Goal: Information Seeking & Learning: Learn about a topic

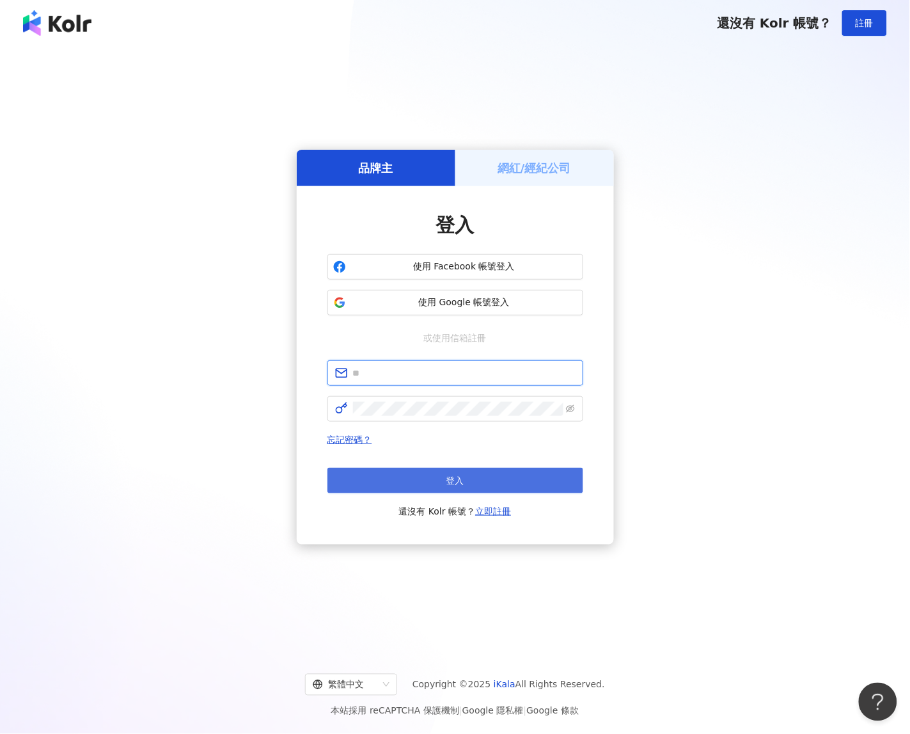
type input "**********"
click at [424, 468] on button "登入" at bounding box center [455, 481] width 256 height 26
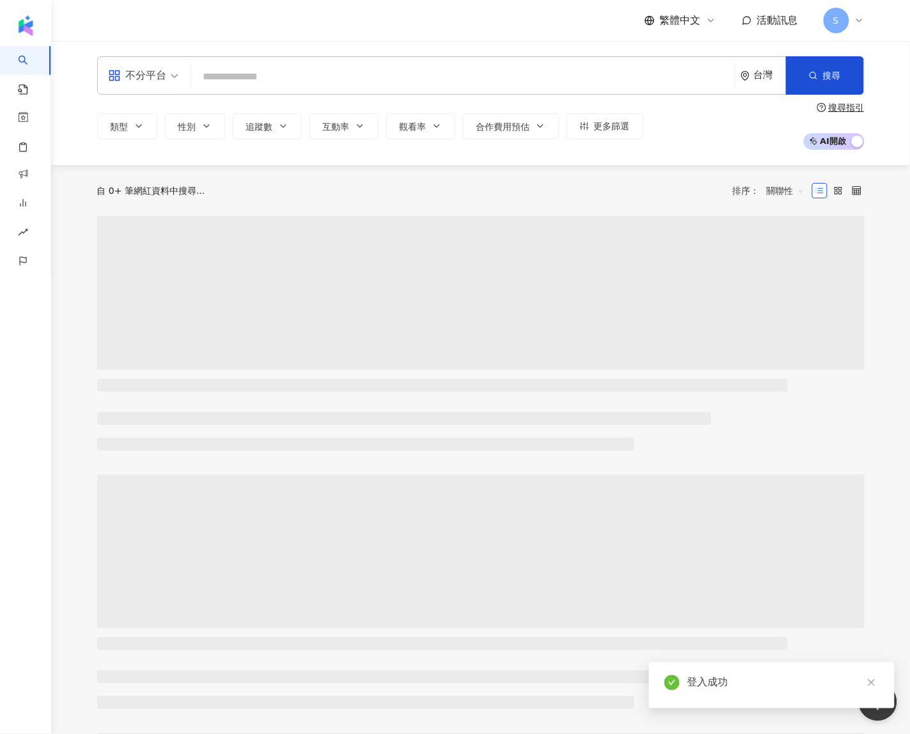
click at [385, 75] on input "search" at bounding box center [462, 77] width 533 height 24
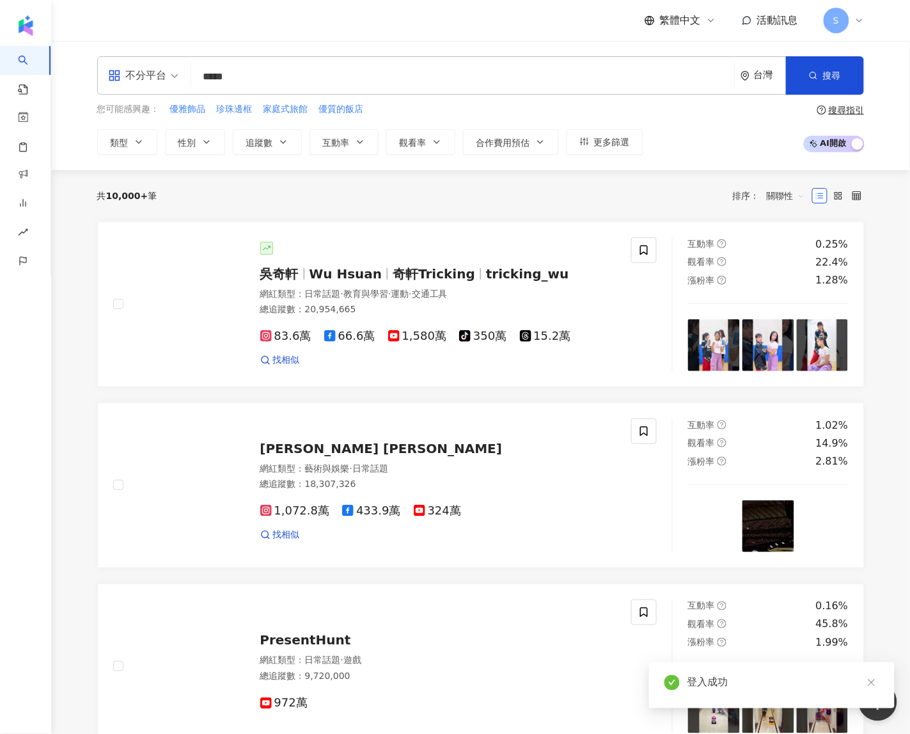
type input "***"
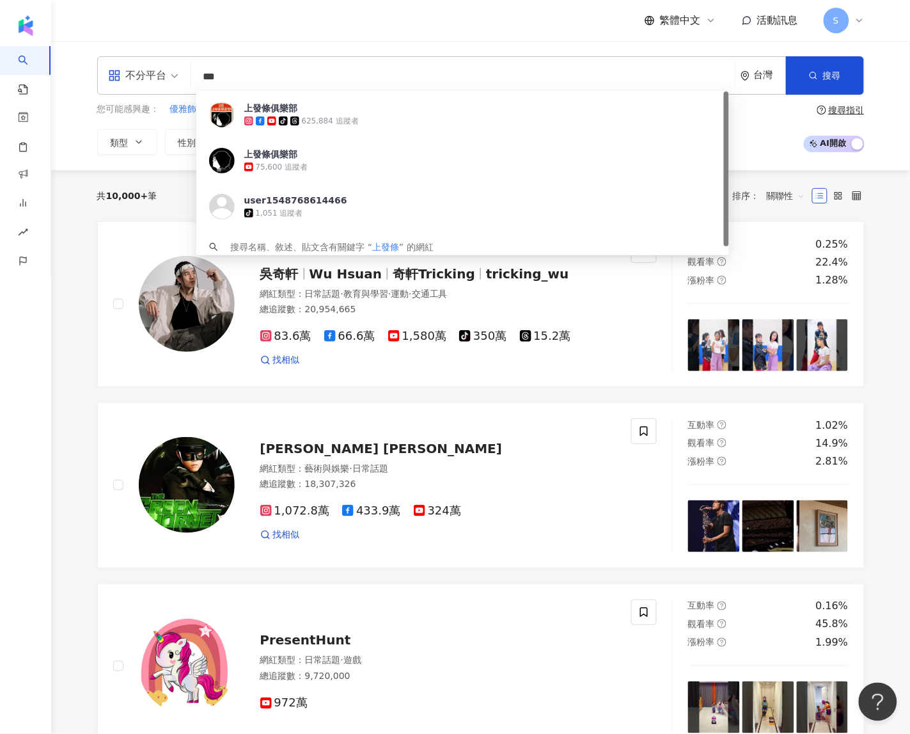
click at [205, 74] on input "***" at bounding box center [462, 77] width 533 height 24
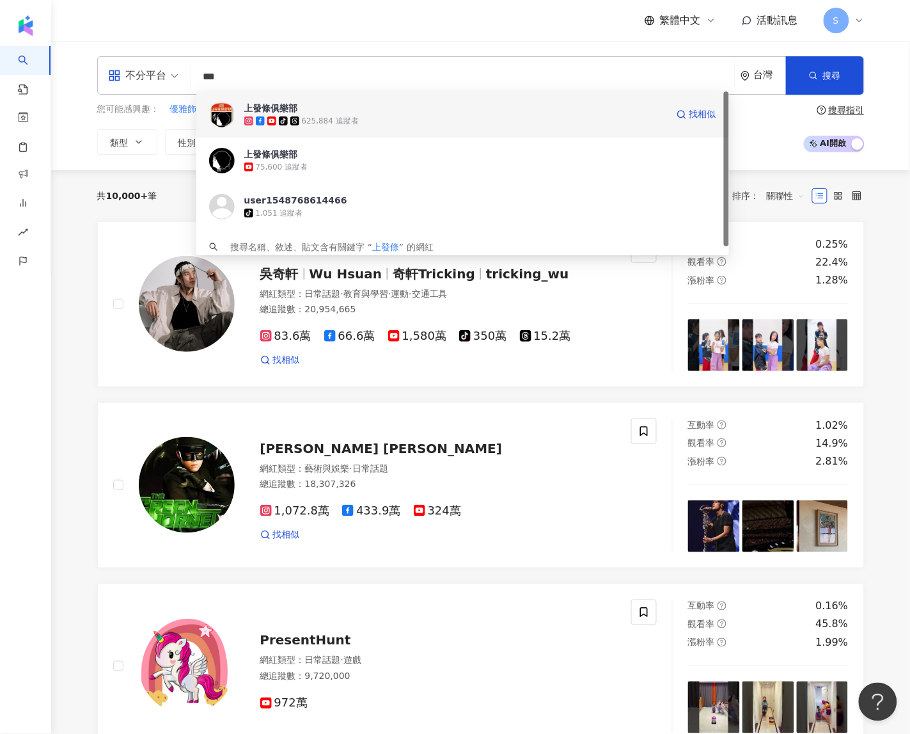
click at [259, 102] on div "上發條俱樂部" at bounding box center [271, 108] width 54 height 13
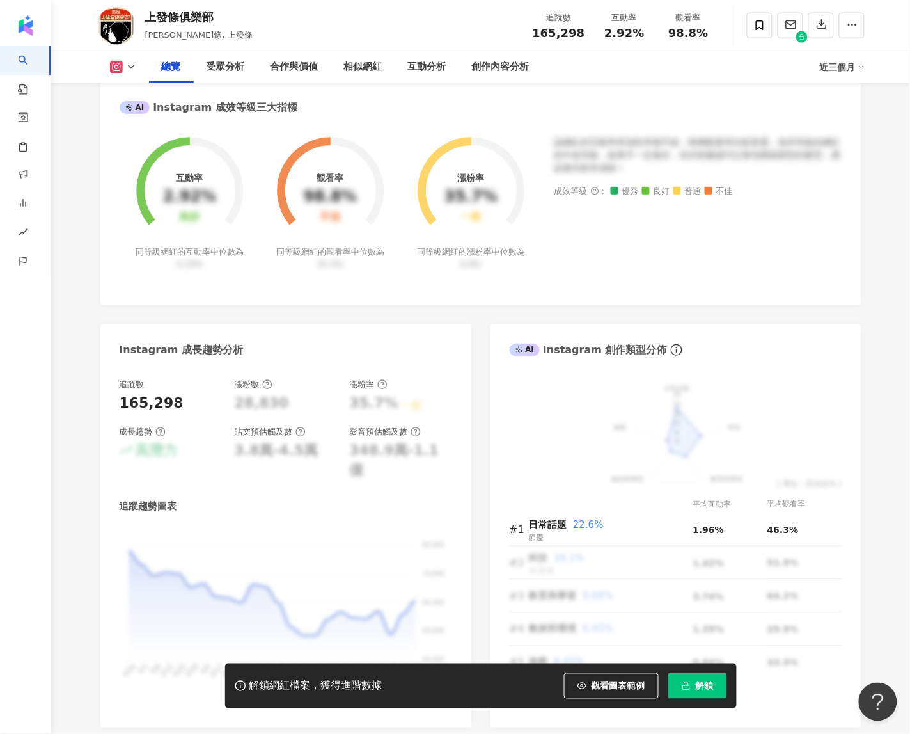
click at [715, 686] on button "解鎖" at bounding box center [697, 686] width 59 height 26
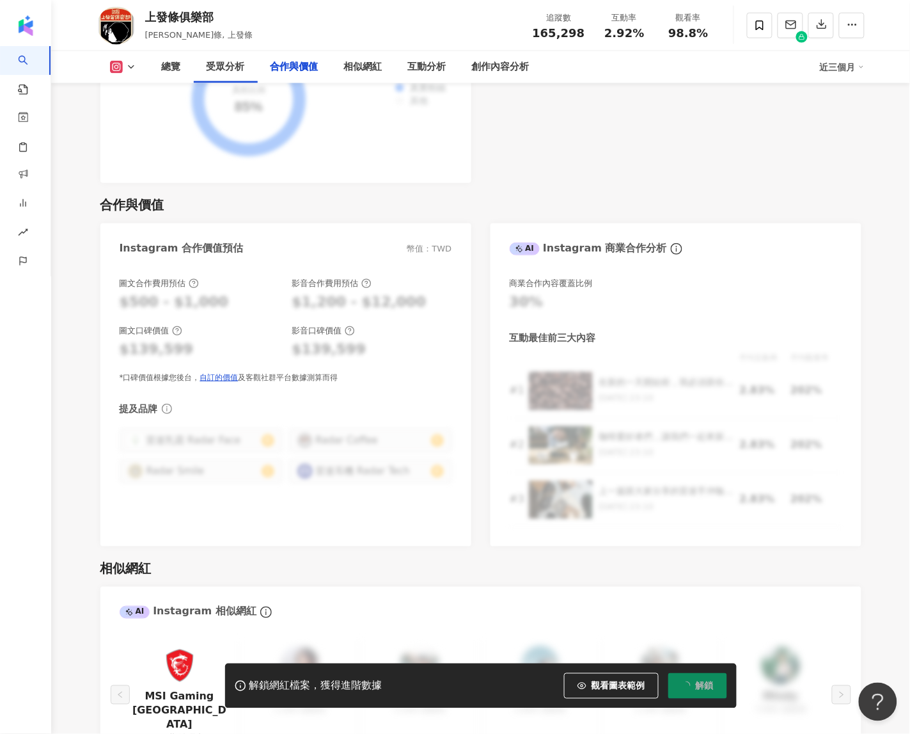
scroll to position [1759, 0]
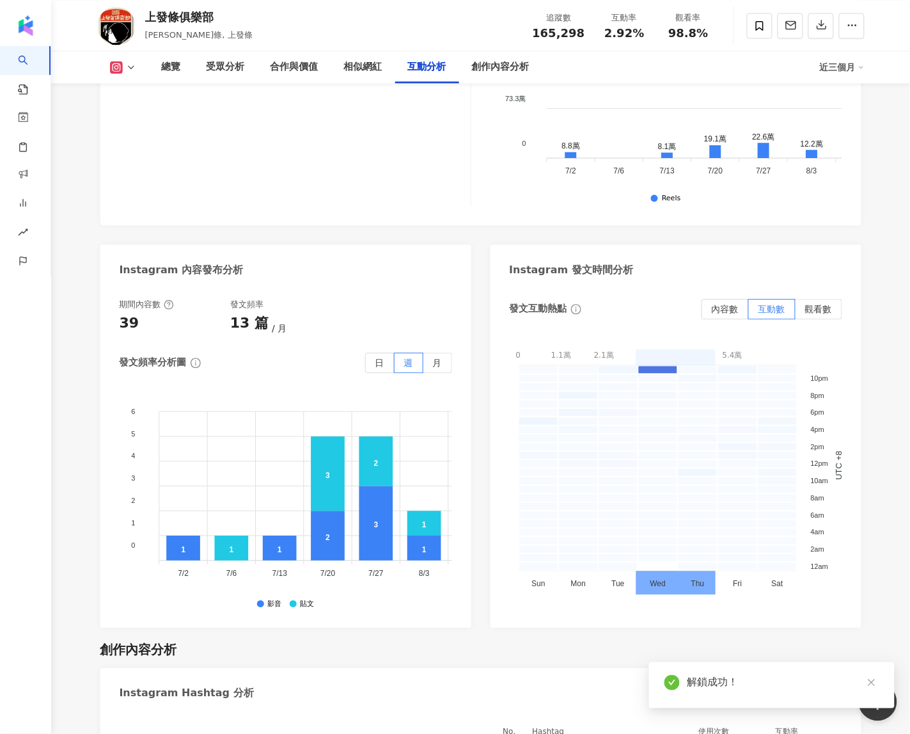
scroll to position [3567, 0]
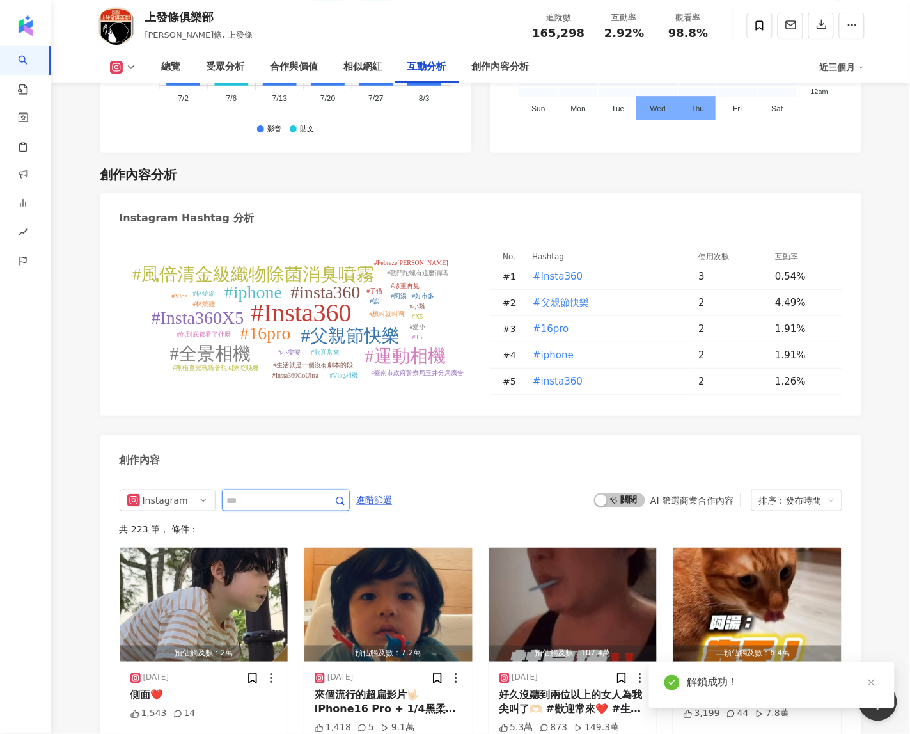
click at [317, 492] on input "text" at bounding box center [272, 499] width 90 height 15
type input "*"
type input "**"
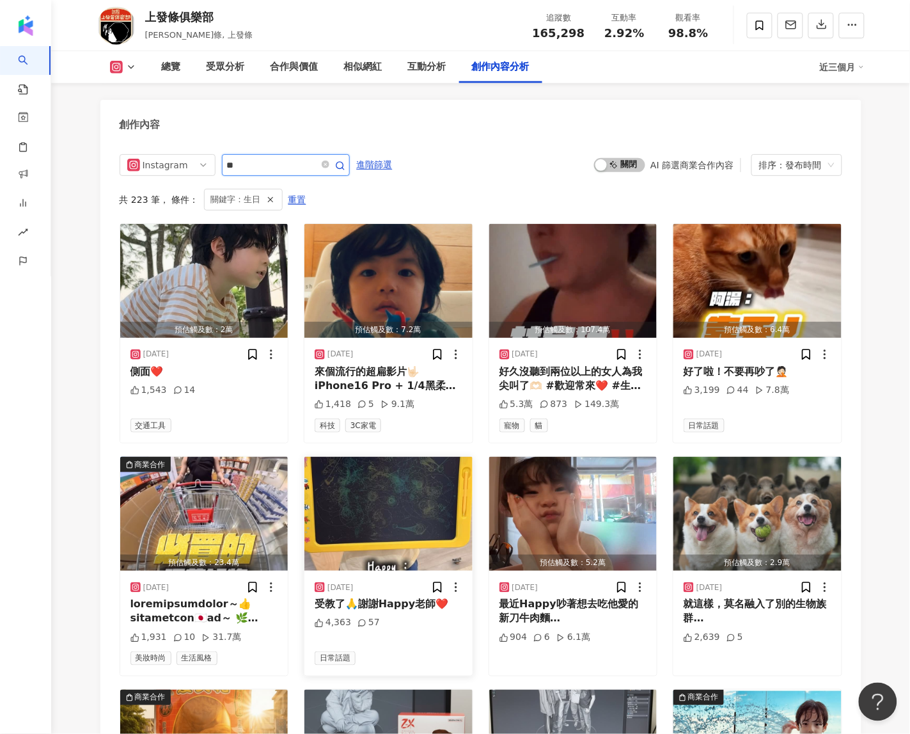
scroll to position [3756, 0]
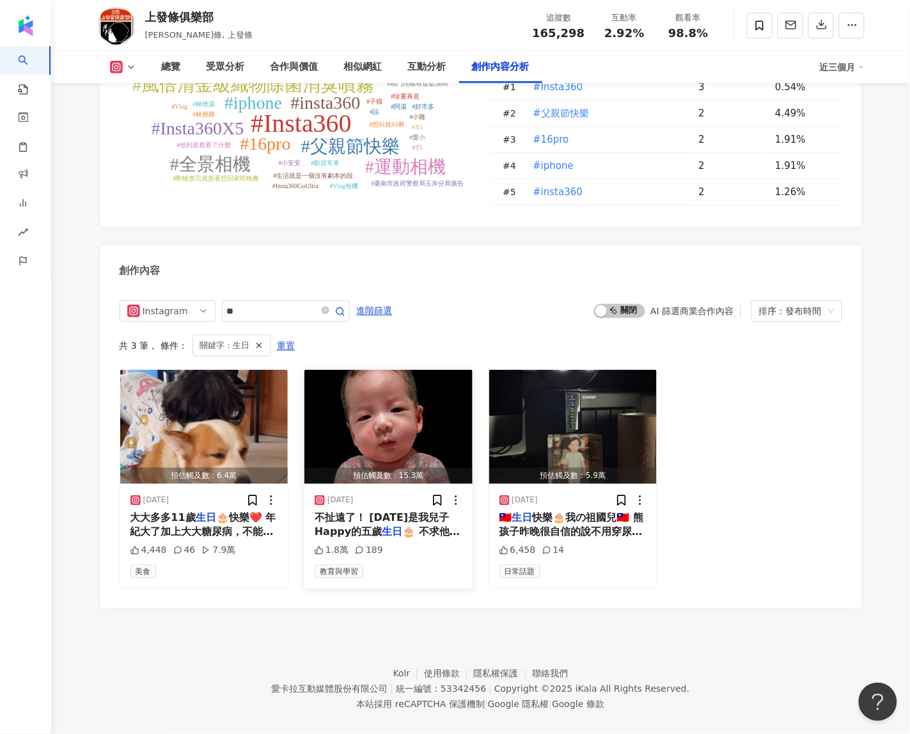
click at [365, 401] on img "button" at bounding box center [388, 427] width 168 height 114
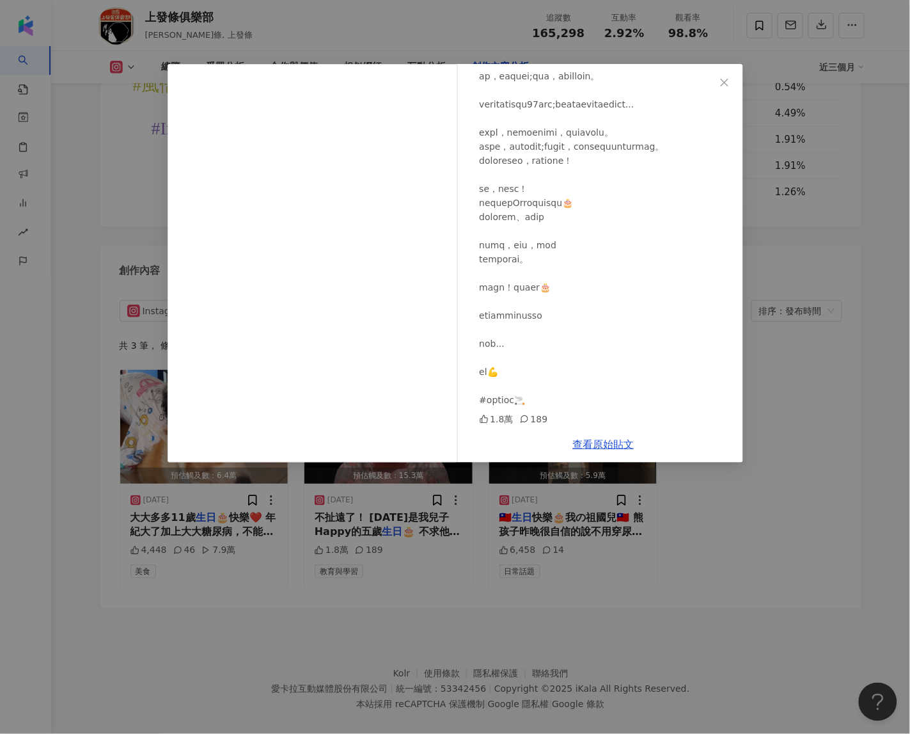
scroll to position [461, 0]
click at [819, 373] on div "上發條俱樂部 [DATE] 1.8萬 189 查看原始貼文" at bounding box center [455, 367] width 910 height 734
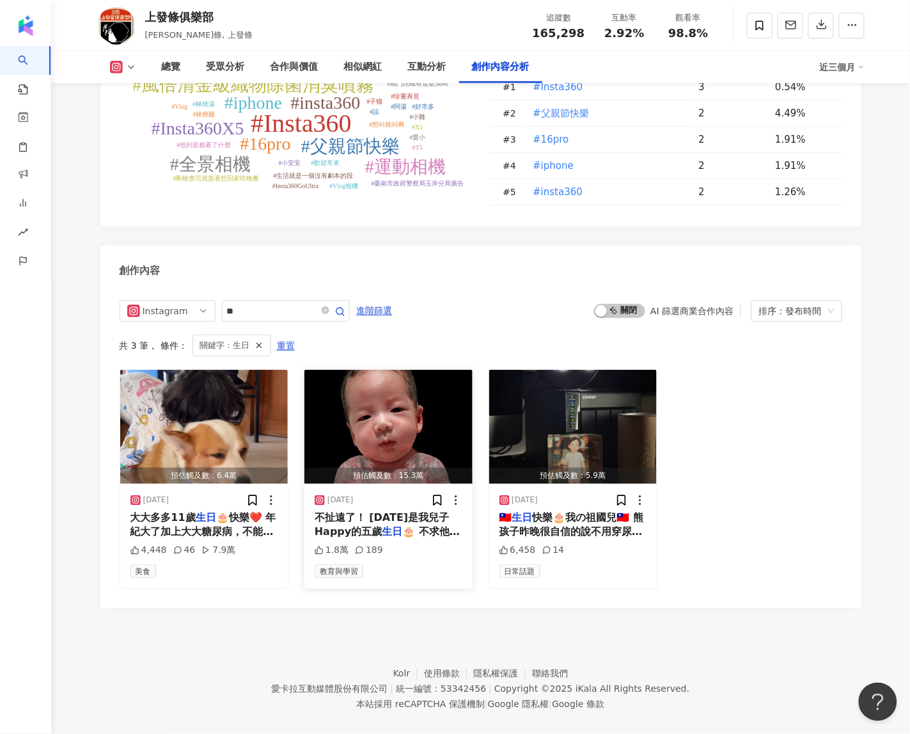
click at [417, 401] on img "button" at bounding box center [388, 427] width 168 height 114
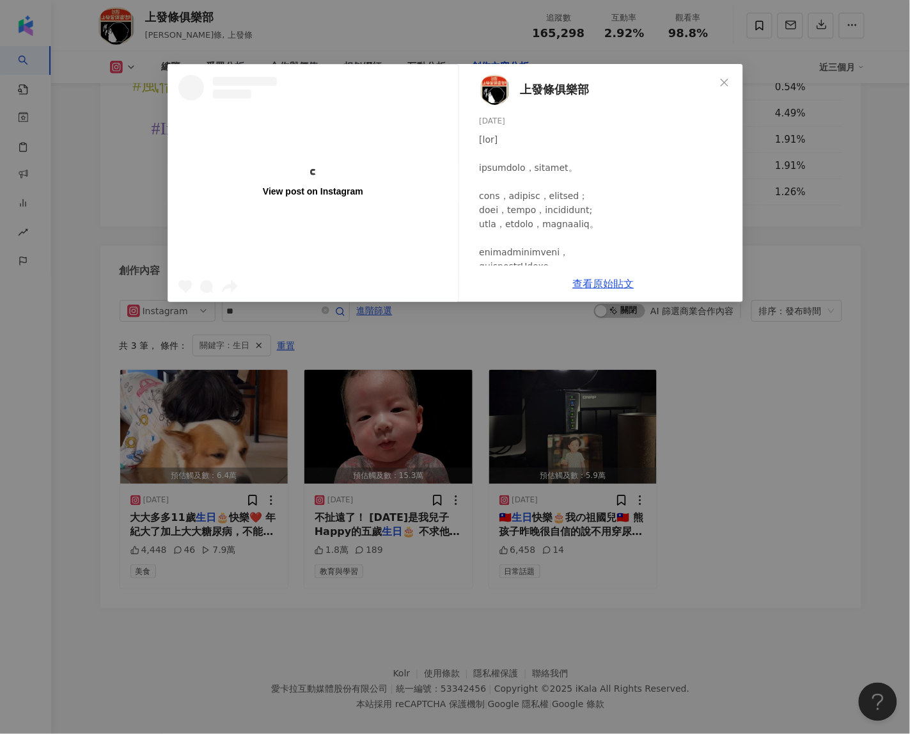
click at [806, 416] on div "View post on Instagram 上發條俱樂部 [DATE] 1.8萬 189 查看原始貼文" at bounding box center [455, 367] width 910 height 734
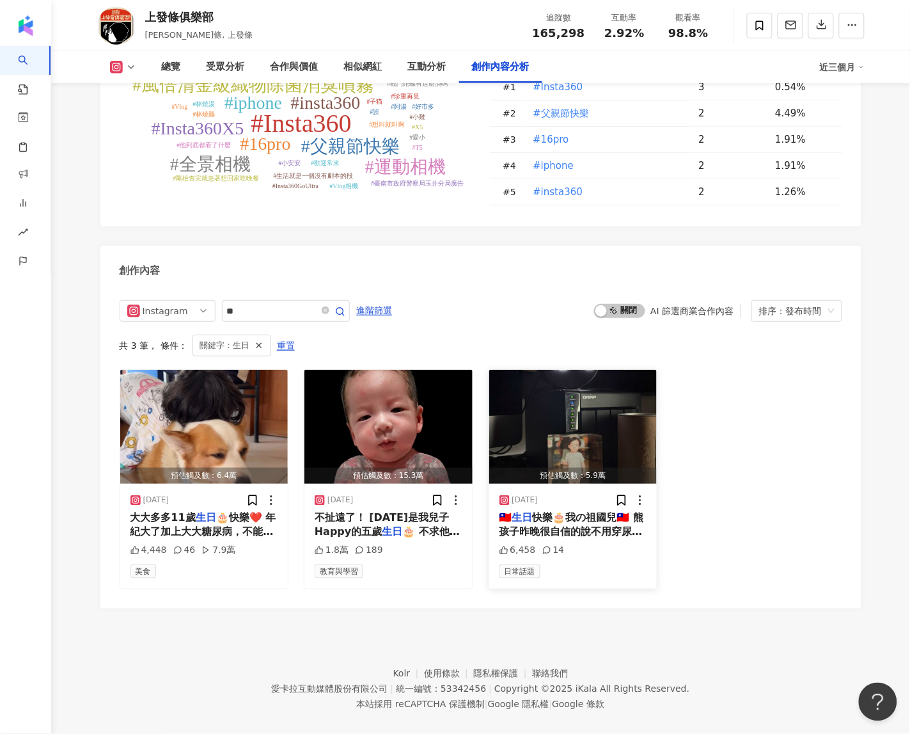
click at [533, 448] on img "button" at bounding box center [573, 427] width 168 height 114
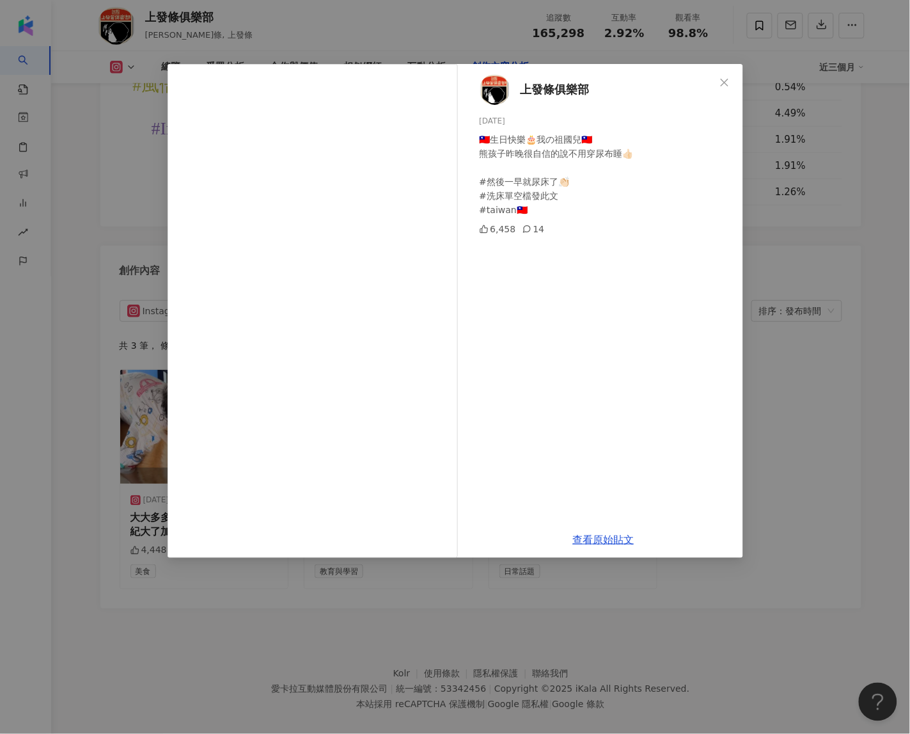
click at [774, 385] on div "上發條俱樂部 [DEMOGRAPHIC_DATA] 🇹🇼生日快樂🎂我の祖國兒🇹🇼 熊孩子昨晚很自信的說不用穿尿布睡👍🏻 #然後一早就尿床了👏🏻 #洗床單空檔發…" at bounding box center [455, 367] width 910 height 734
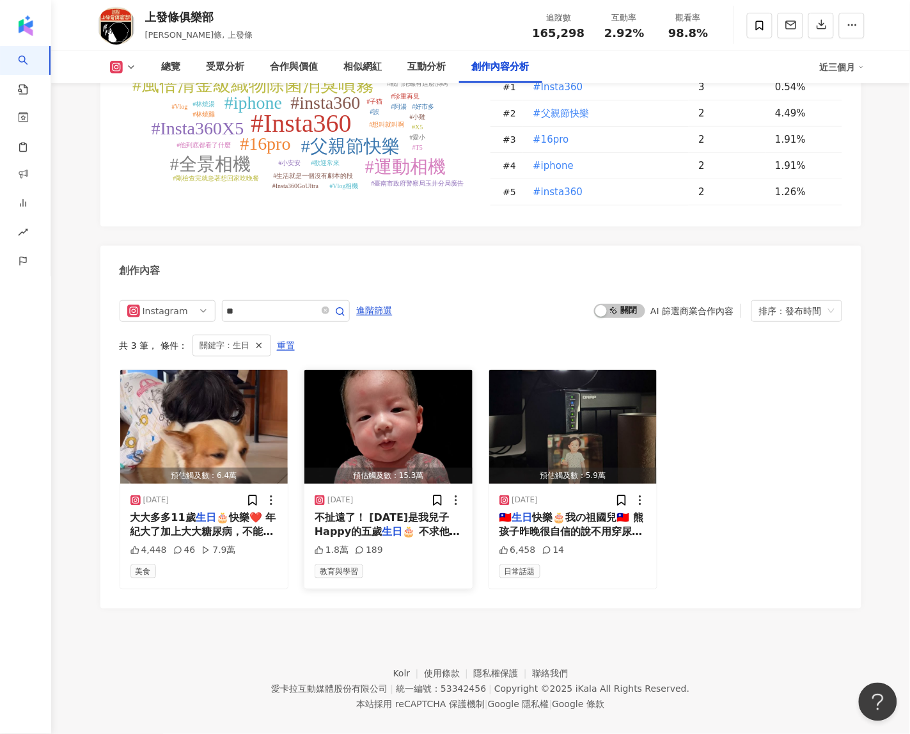
click at [441, 434] on img "button" at bounding box center [388, 427] width 168 height 114
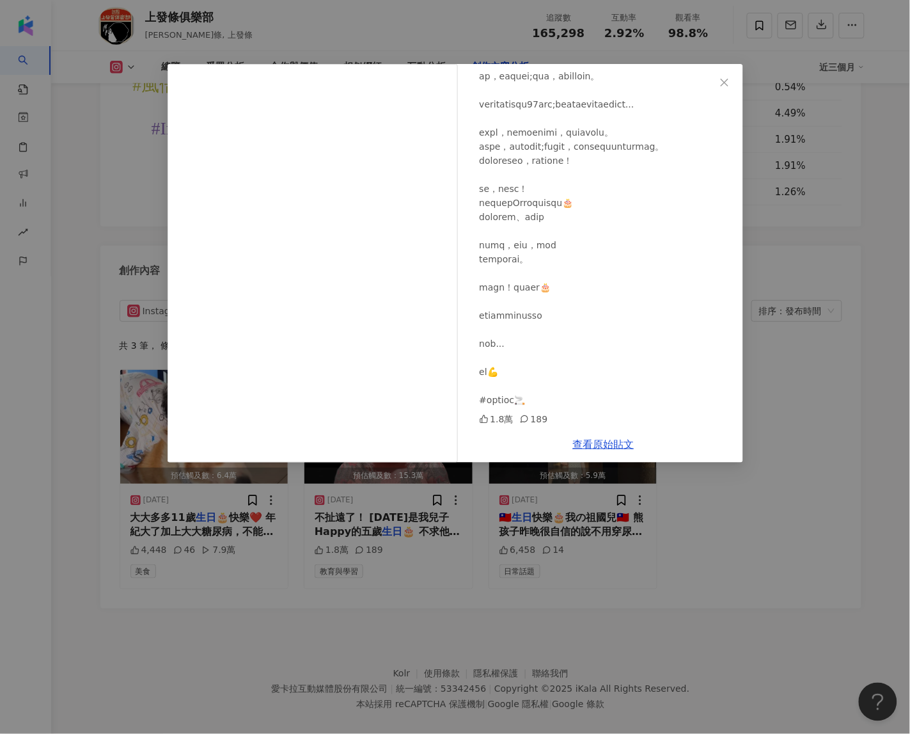
scroll to position [541, 0]
click at [837, 420] on div "上發條俱樂部 [DATE] 1.8萬 189 查看原始貼文" at bounding box center [455, 367] width 910 height 734
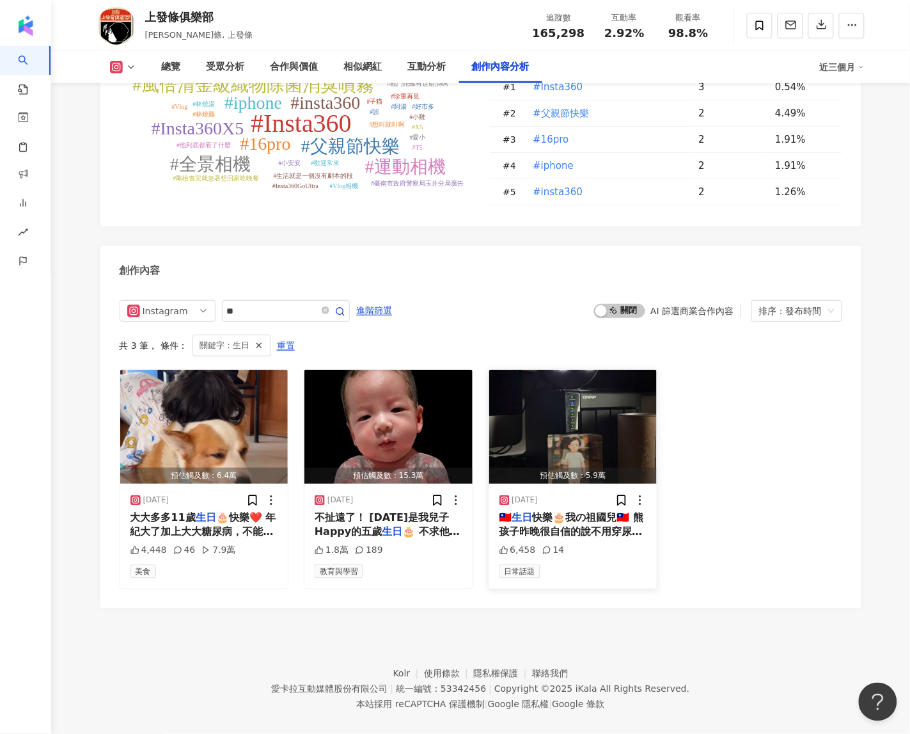
click at [554, 409] on img "button" at bounding box center [573, 427] width 168 height 114
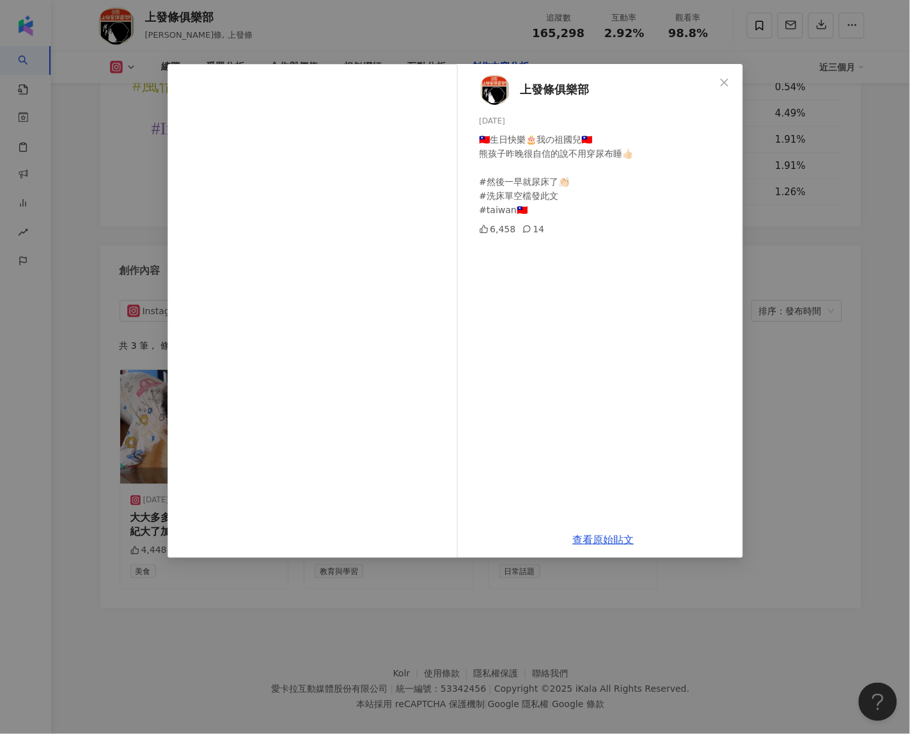
click at [803, 338] on div "上發條俱樂部 [DEMOGRAPHIC_DATA] 🇹🇼生日快樂🎂我の祖國兒🇹🇼 熊孩子昨晚很自信的說不用穿尿布睡👍🏻 #然後一早就尿床了👏🏻 #洗床單空檔發…" at bounding box center [455, 367] width 910 height 734
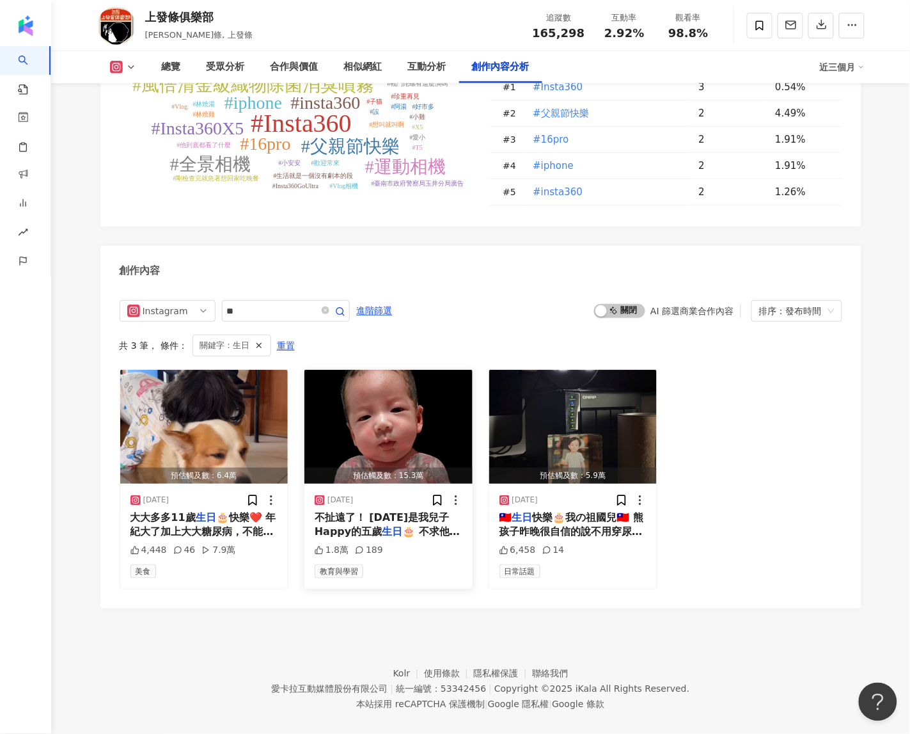
click at [434, 401] on img "button" at bounding box center [388, 427] width 168 height 114
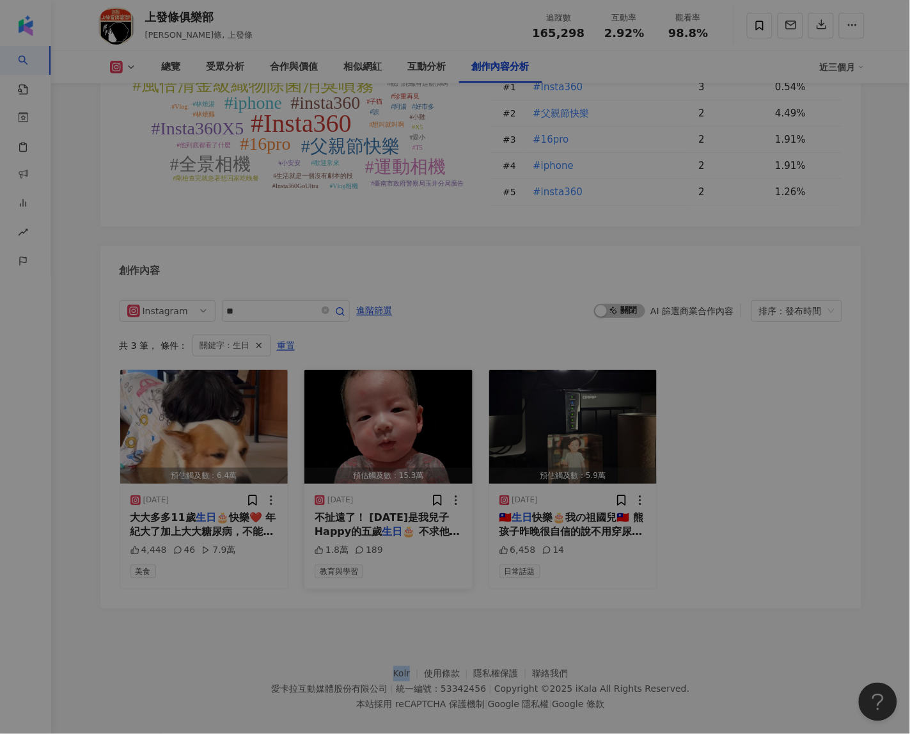
click at [434, 401] on div "View post on Instagram 上發條俱樂部 [DATE] 1.8萬 189 查看原始貼文" at bounding box center [455, 367] width 910 height 734
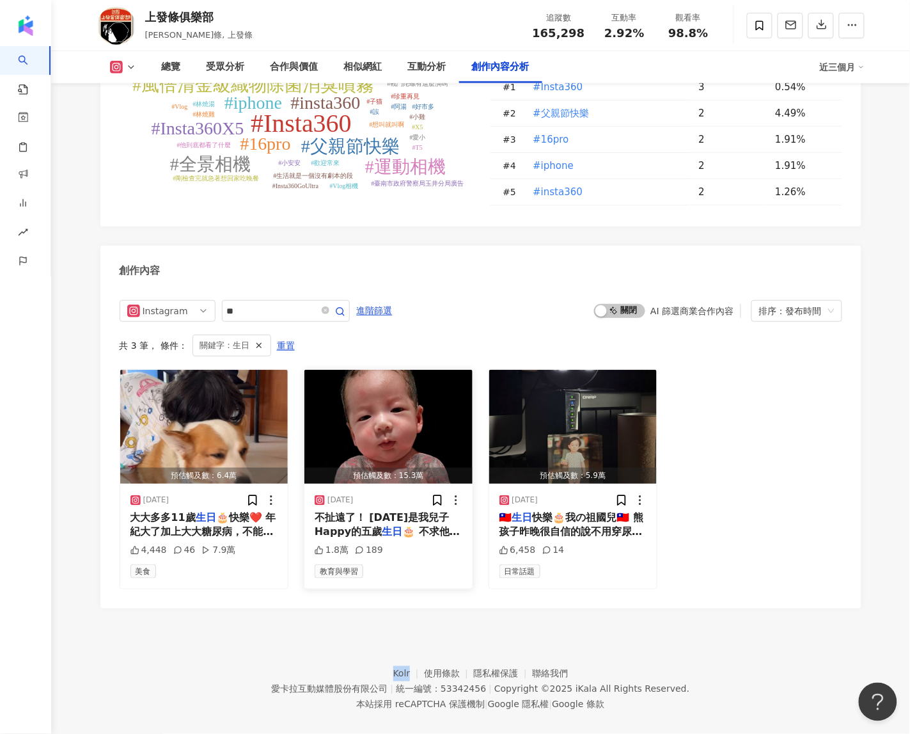
click at [434, 391] on img "button" at bounding box center [388, 427] width 168 height 114
click at [455, 385] on img "button" at bounding box center [388, 427] width 168 height 114
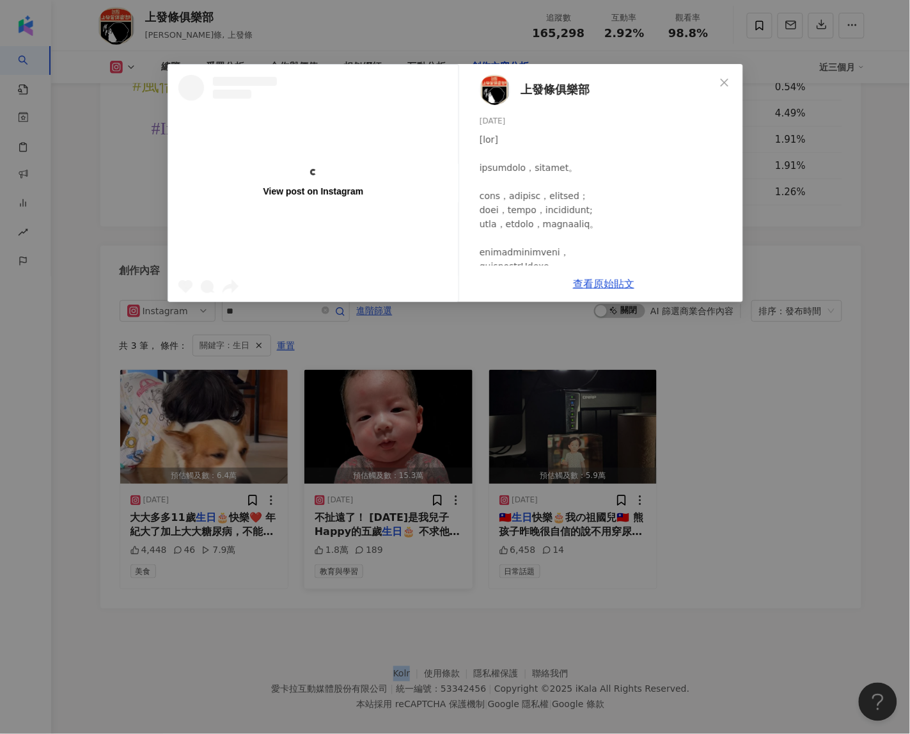
click at [455, 385] on div "View post on Instagram 上發條俱樂部 [DATE] 1.8萬 189 查看原始貼文" at bounding box center [455, 367] width 910 height 734
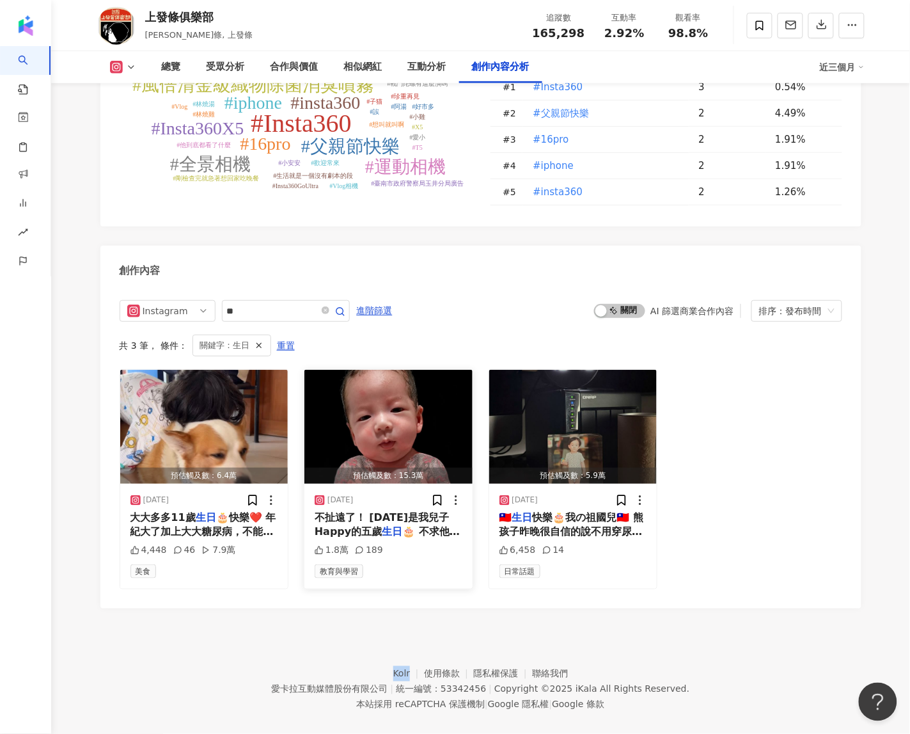
click at [414, 427] on img "button" at bounding box center [388, 427] width 168 height 114
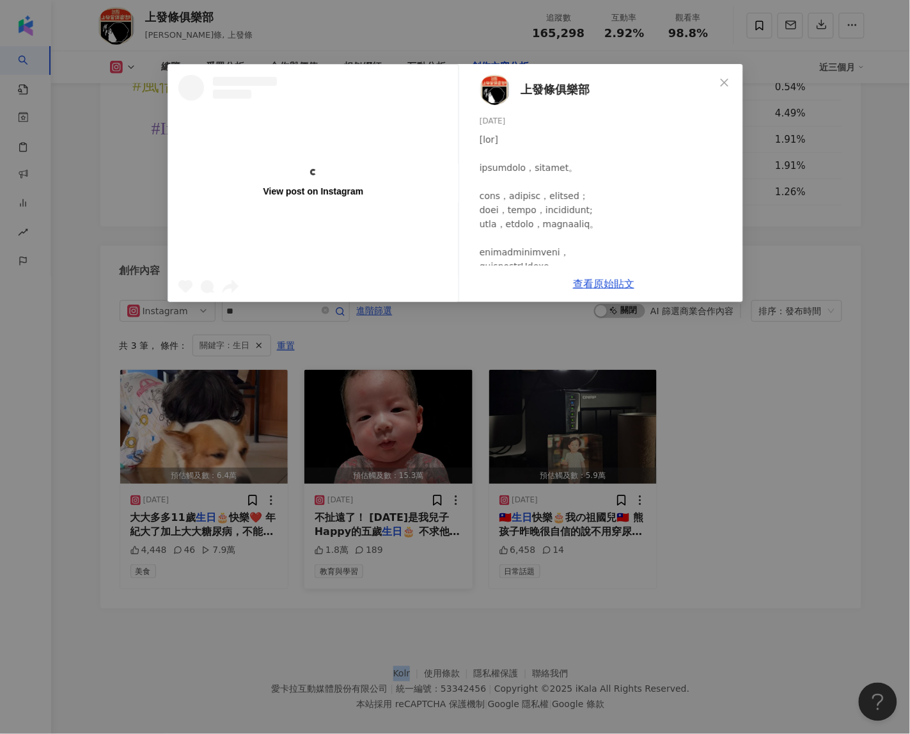
click at [414, 427] on div "View post on Instagram 上發條俱樂部 [DATE] 1.8萬 189 查看原始貼文" at bounding box center [455, 367] width 910 height 734
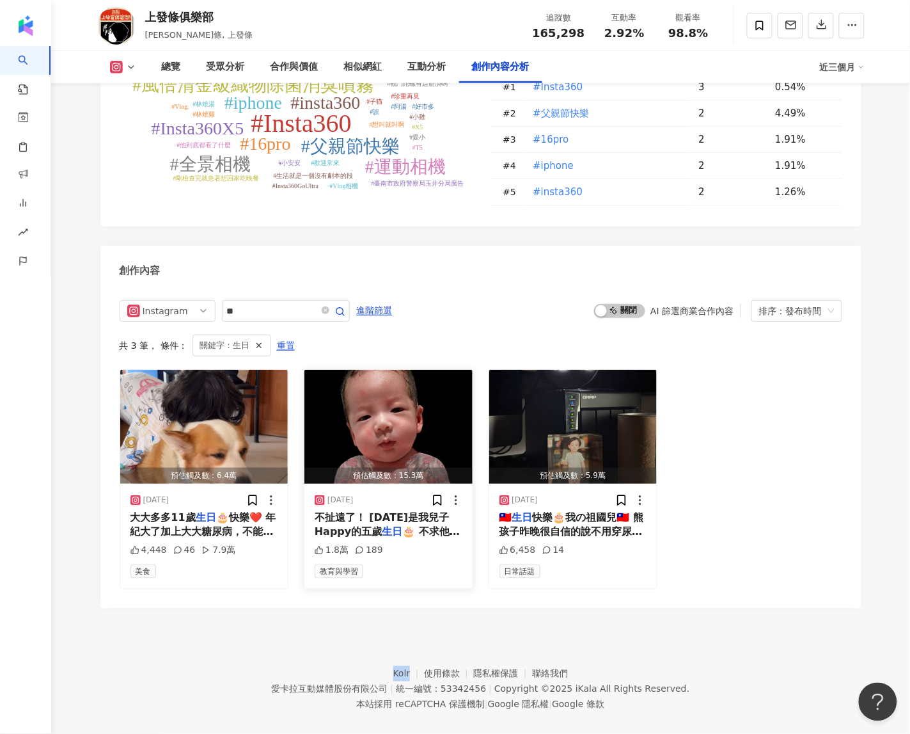
click at [354, 408] on img "button" at bounding box center [388, 427] width 168 height 114
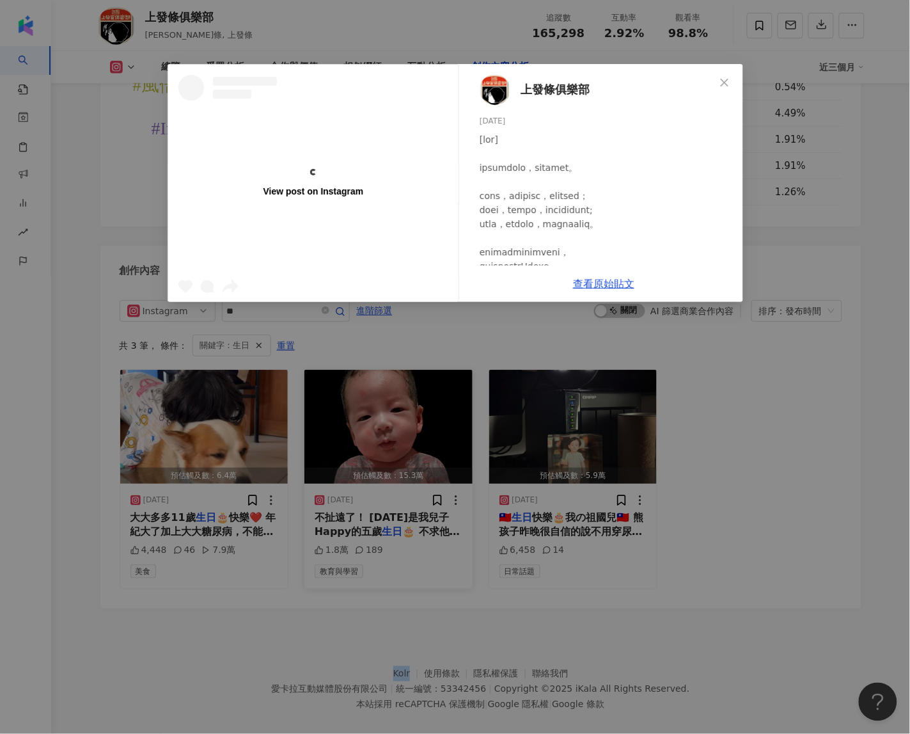
click at [354, 408] on div "View post on Instagram 上發條俱樂部 [DATE] 1.8萬 189 查看原始貼文" at bounding box center [455, 367] width 910 height 734
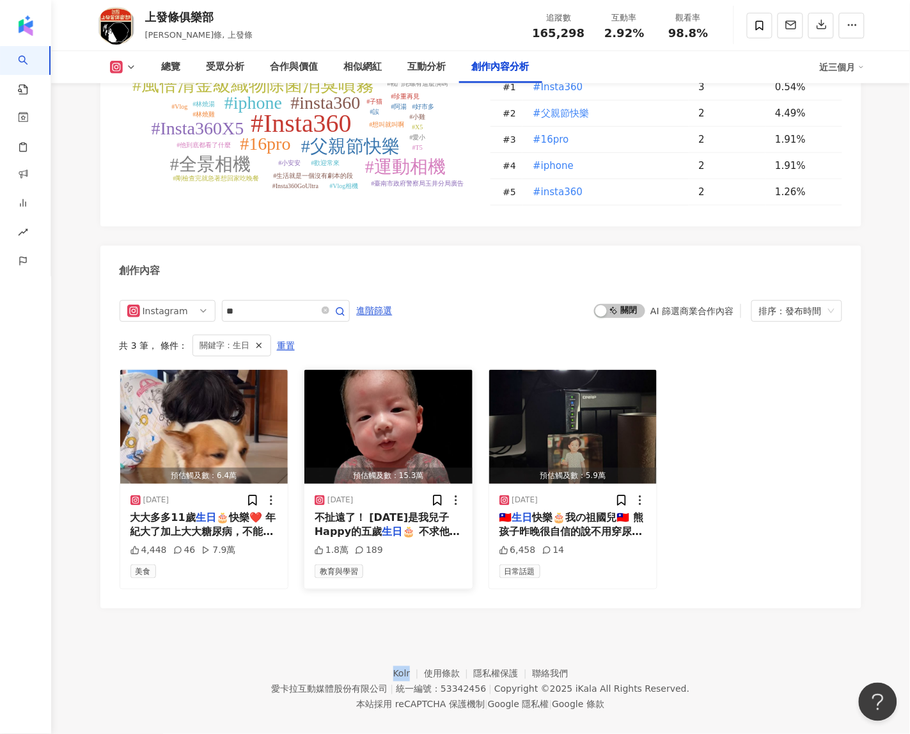
click at [405, 371] on img "button" at bounding box center [388, 427] width 168 height 114
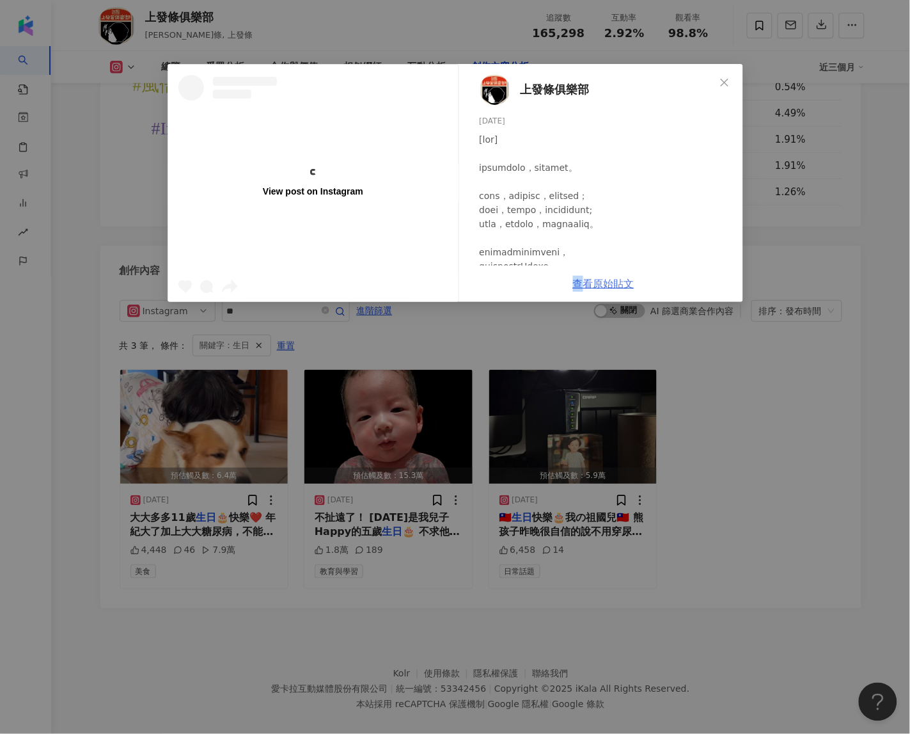
drag, startPoint x: 562, startPoint y: 295, endPoint x: 584, endPoint y: 282, distance: 25.8
click at [584, 282] on div "查看原始貼文" at bounding box center [603, 283] width 279 height 36
click at [584, 282] on link "查看原始貼文" at bounding box center [603, 284] width 61 height 12
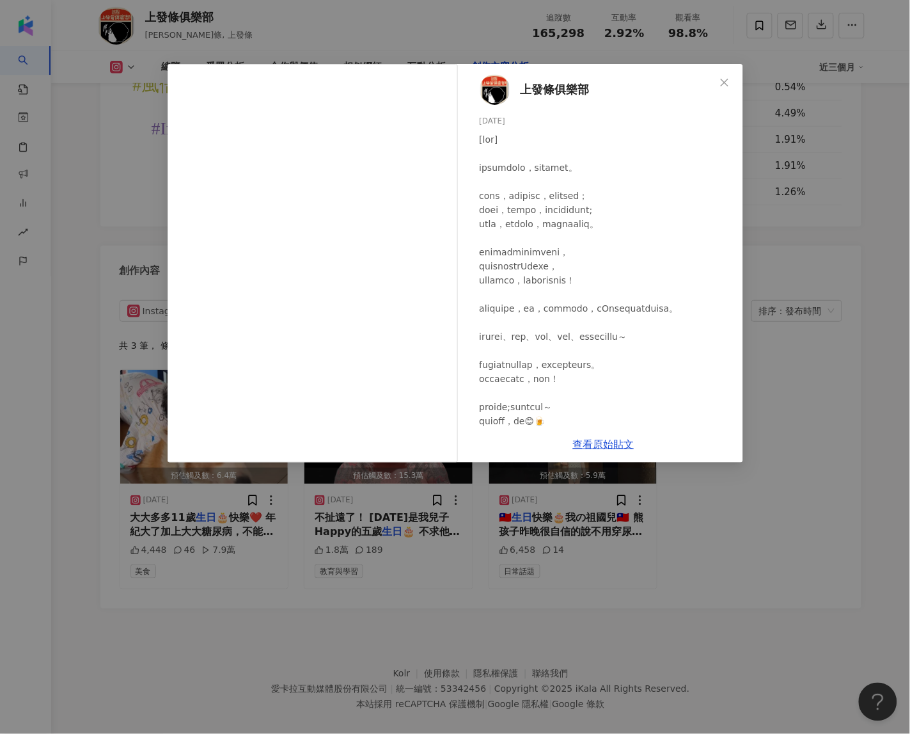
click at [817, 318] on div "上發條俱樂部 [DATE] 1.8萬 189 查看原始貼文" at bounding box center [455, 367] width 910 height 734
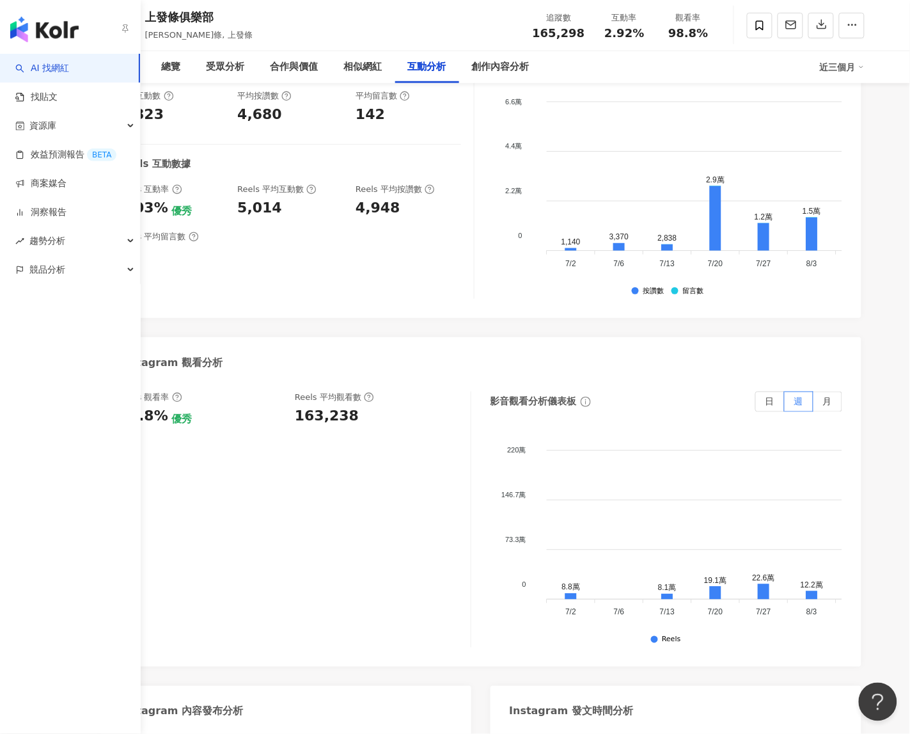
scroll to position [2637, 0]
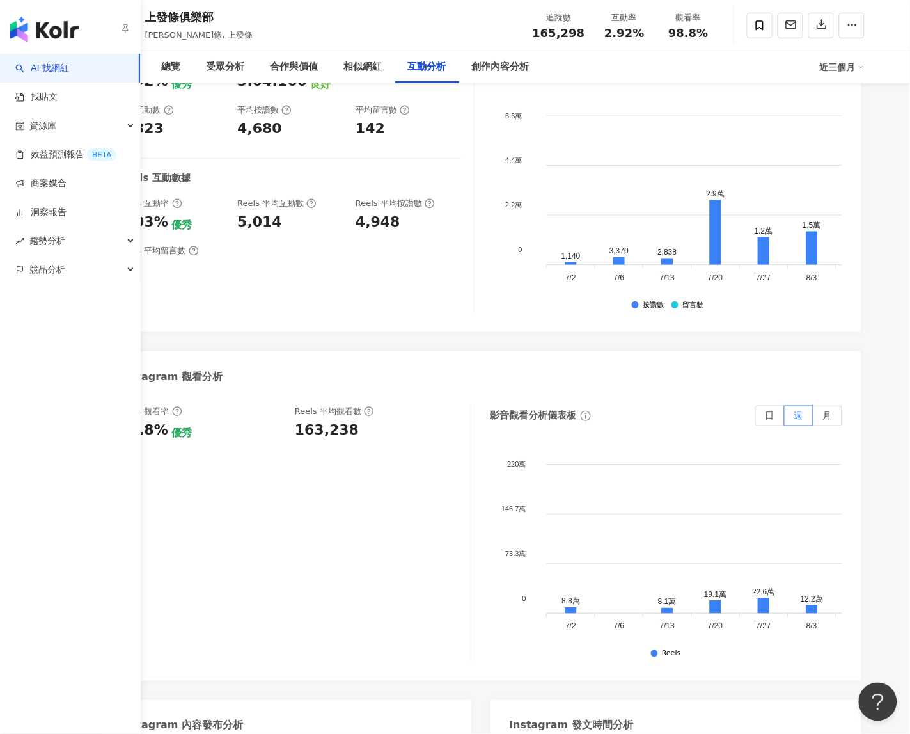
click at [32, 23] on img "button" at bounding box center [44, 30] width 68 height 26
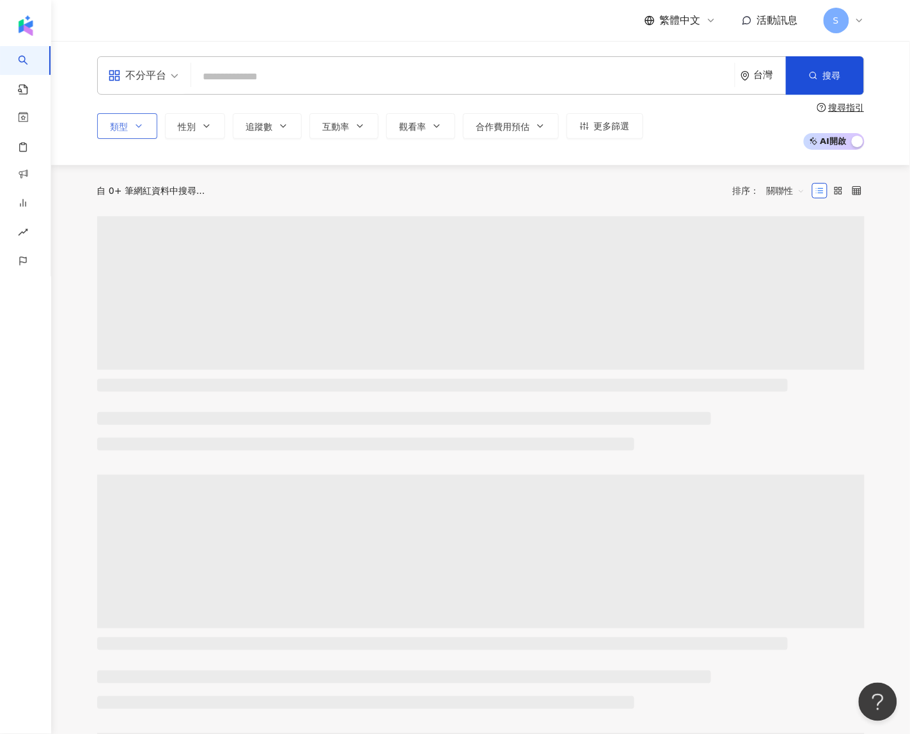
click at [136, 125] on icon "button" at bounding box center [138, 126] width 5 height 3
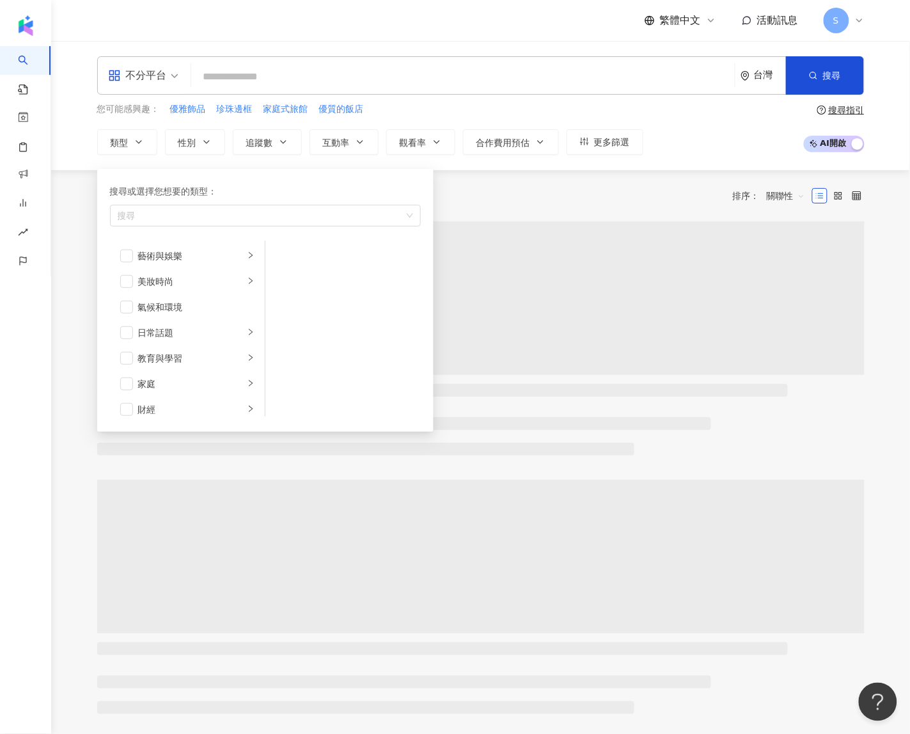
click at [141, 75] on div "不分平台" at bounding box center [137, 75] width 59 height 20
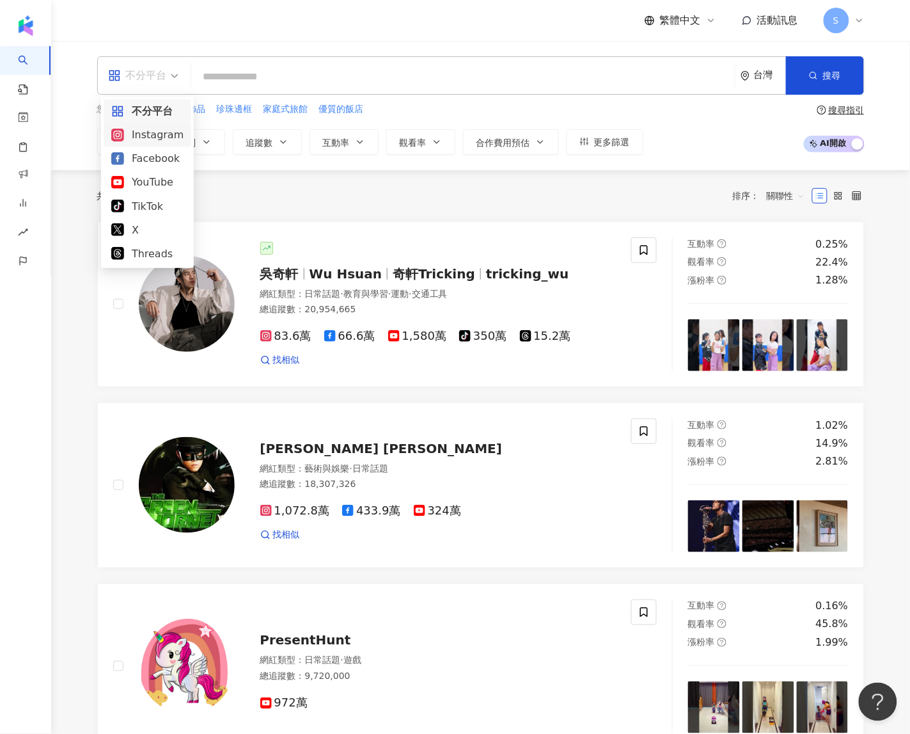
click at [267, 181] on div "共 10,000+ 筆 排序： 關聯性" at bounding box center [480, 195] width 767 height 51
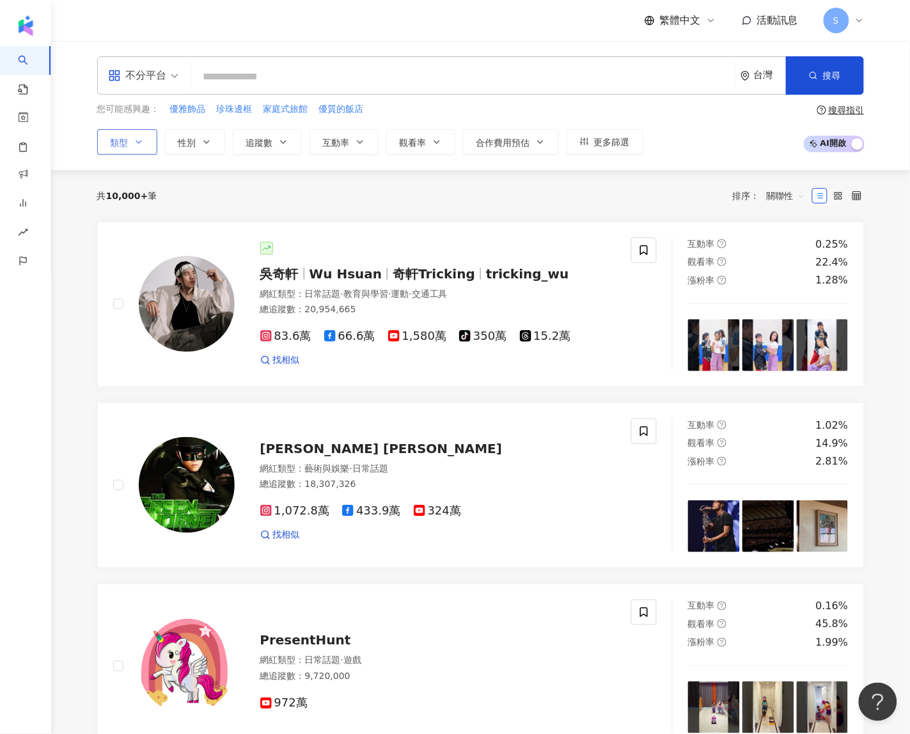
click at [139, 145] on icon "button" at bounding box center [139, 142] width 10 height 10
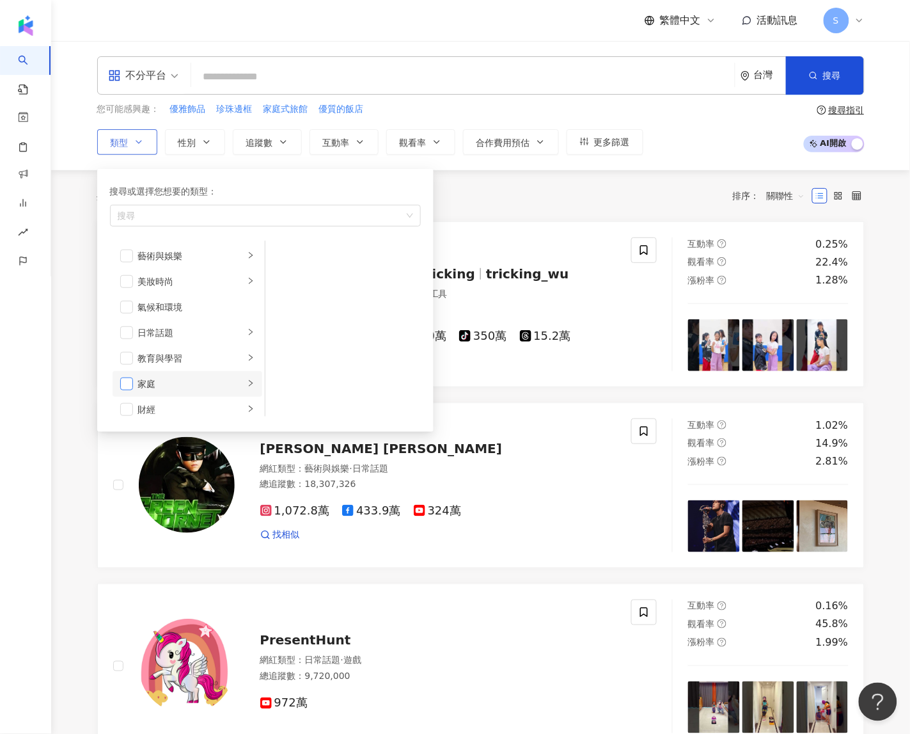
click at [131, 389] on span "button" at bounding box center [126, 383] width 13 height 13
click at [829, 72] on span "搜尋" at bounding box center [832, 75] width 18 height 10
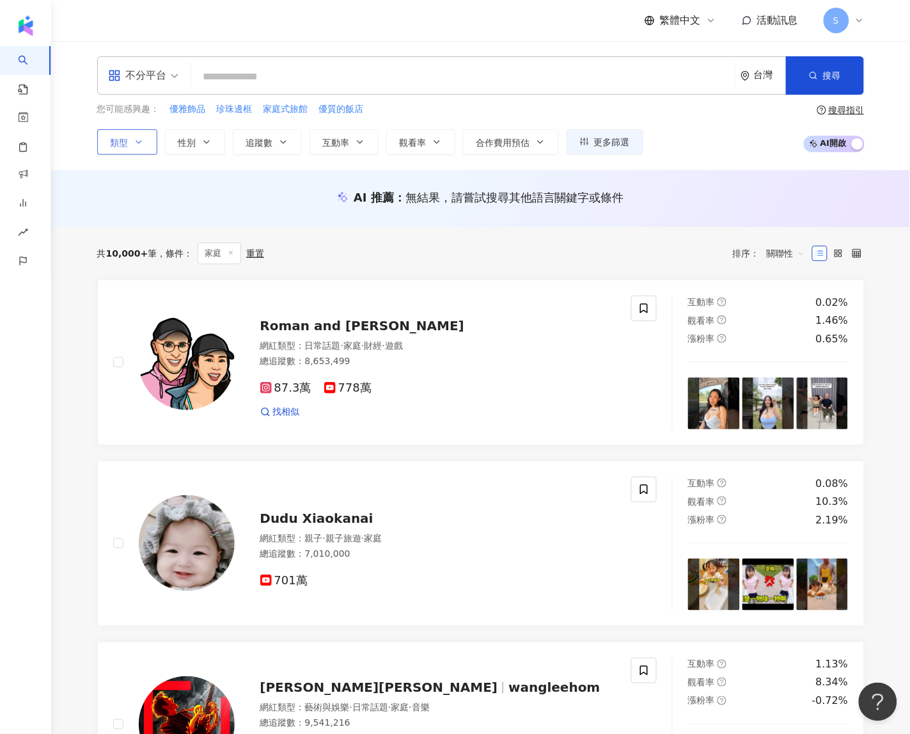
click at [122, 133] on button "類型" at bounding box center [127, 142] width 60 height 26
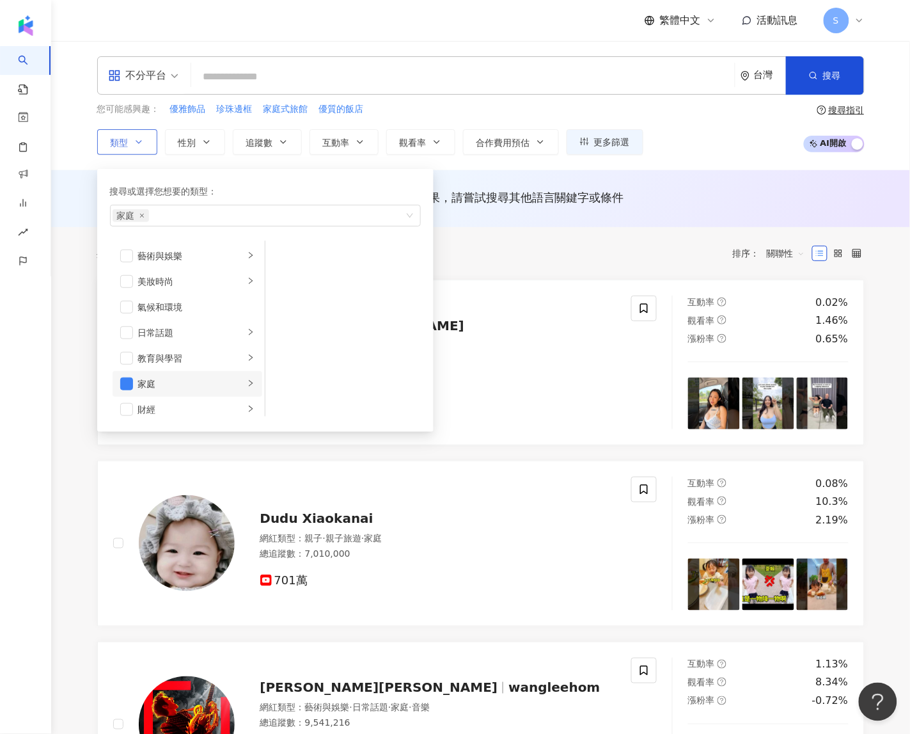
click at [231, 379] on div "家庭" at bounding box center [191, 384] width 106 height 14
click at [288, 255] on span "button" at bounding box center [282, 255] width 13 height 13
click at [842, 74] on button "搜尋" at bounding box center [825, 75] width 78 height 38
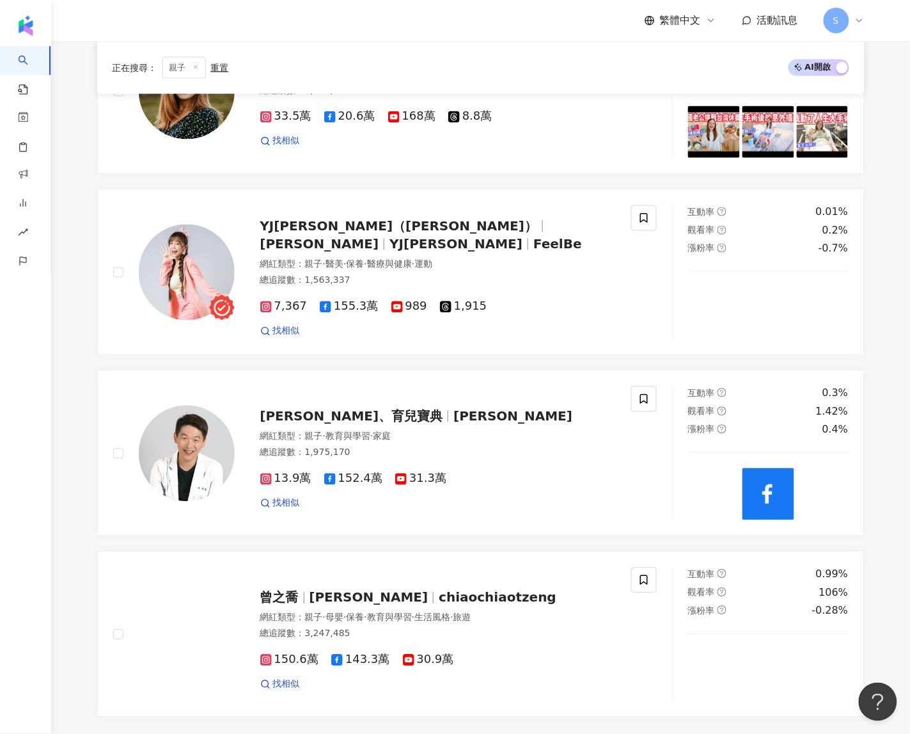
scroll to position [1999, 0]
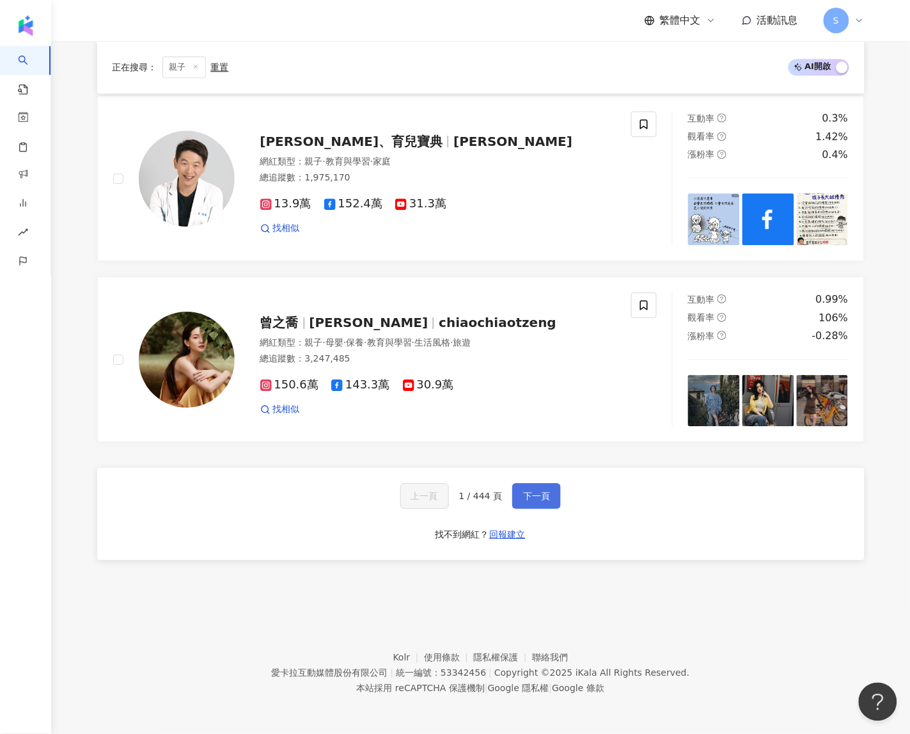
click at [523, 491] on span "下一頁" at bounding box center [536, 496] width 27 height 10
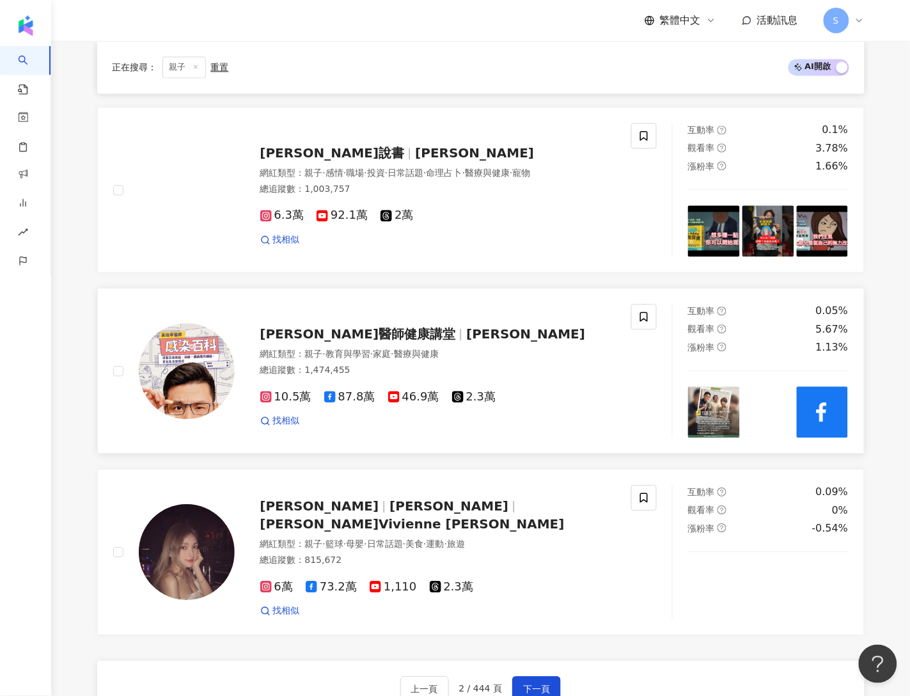
scroll to position [2073, 0]
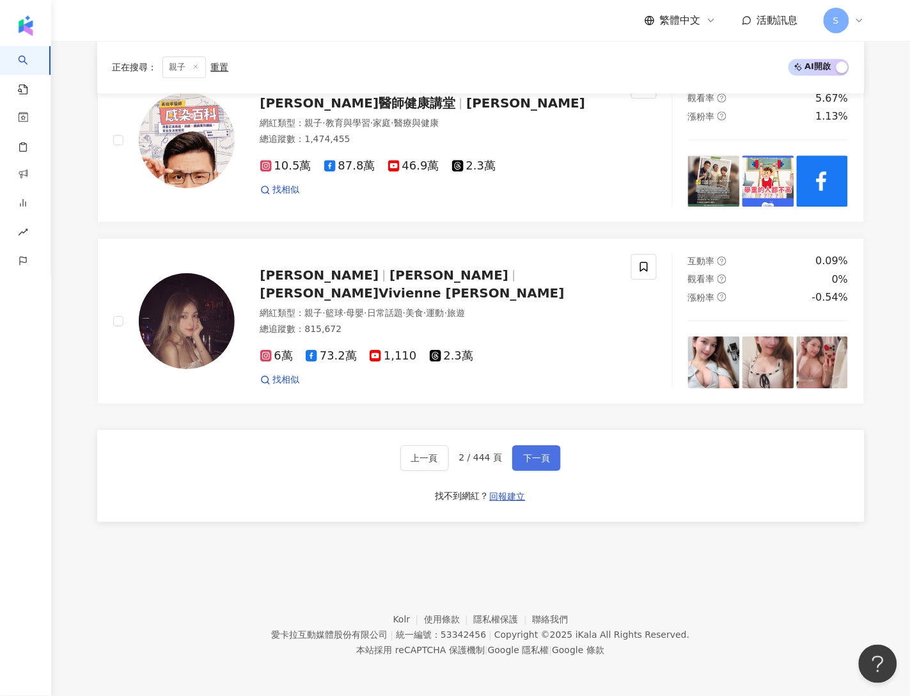
click at [519, 458] on button "下一頁" at bounding box center [536, 458] width 49 height 26
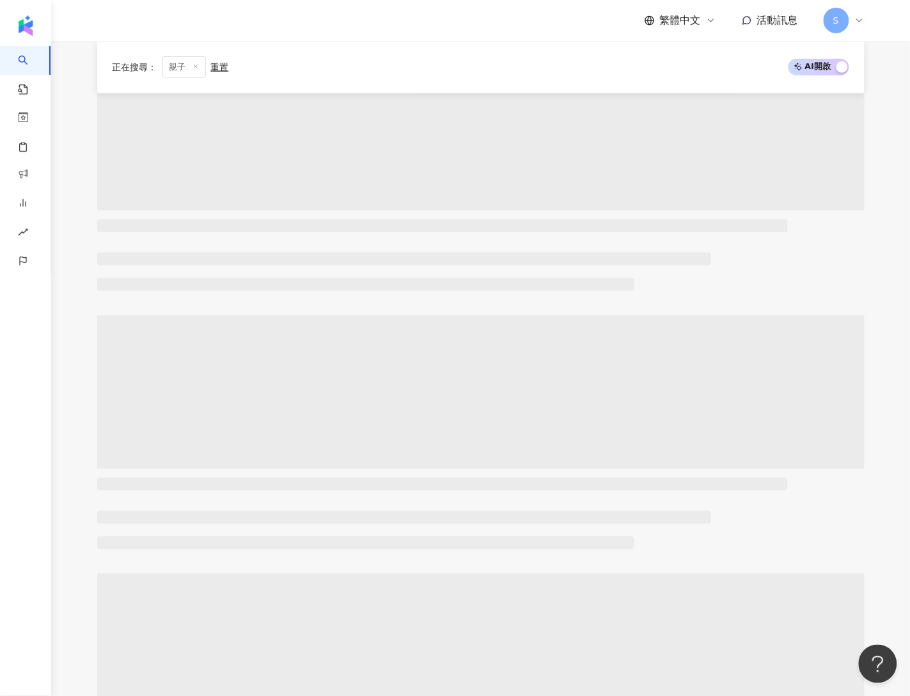
scroll to position [0, 0]
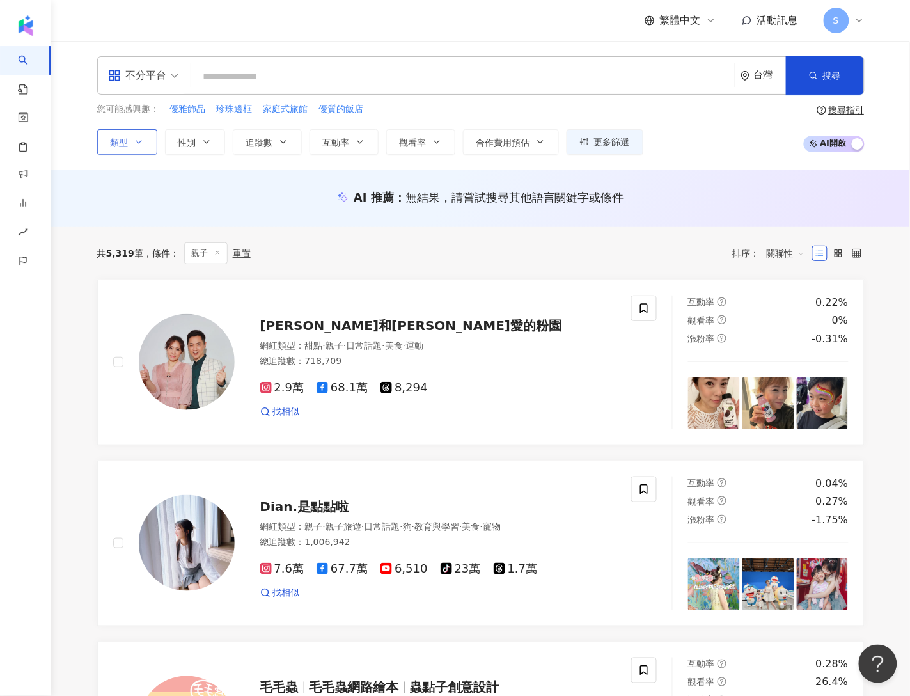
click at [132, 138] on button "類型" at bounding box center [127, 142] width 60 height 26
click at [191, 138] on span "性別" at bounding box center [187, 143] width 18 height 10
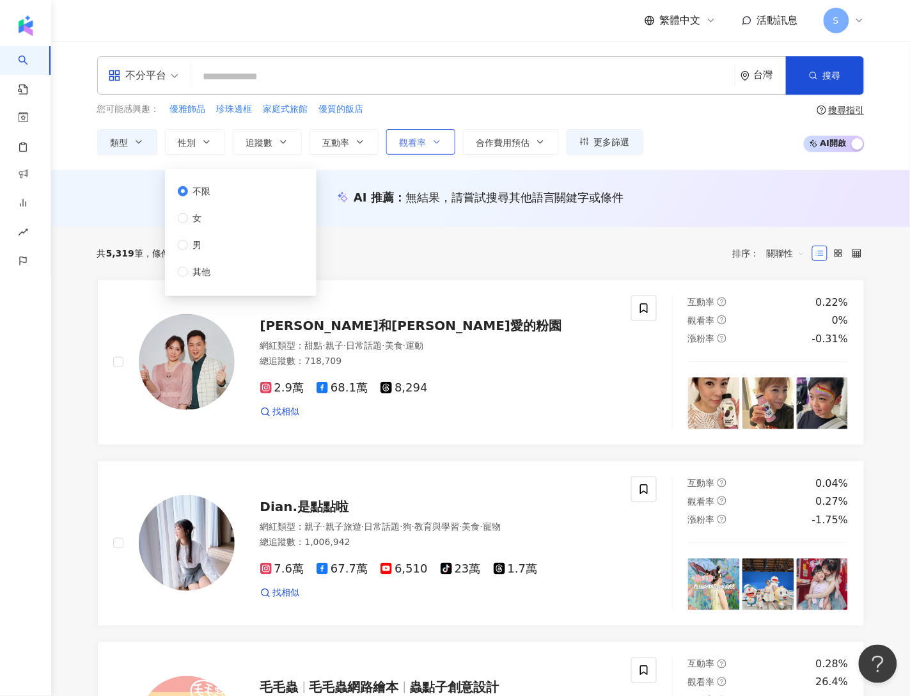
click at [427, 146] on span "觀看率" at bounding box center [413, 143] width 27 height 10
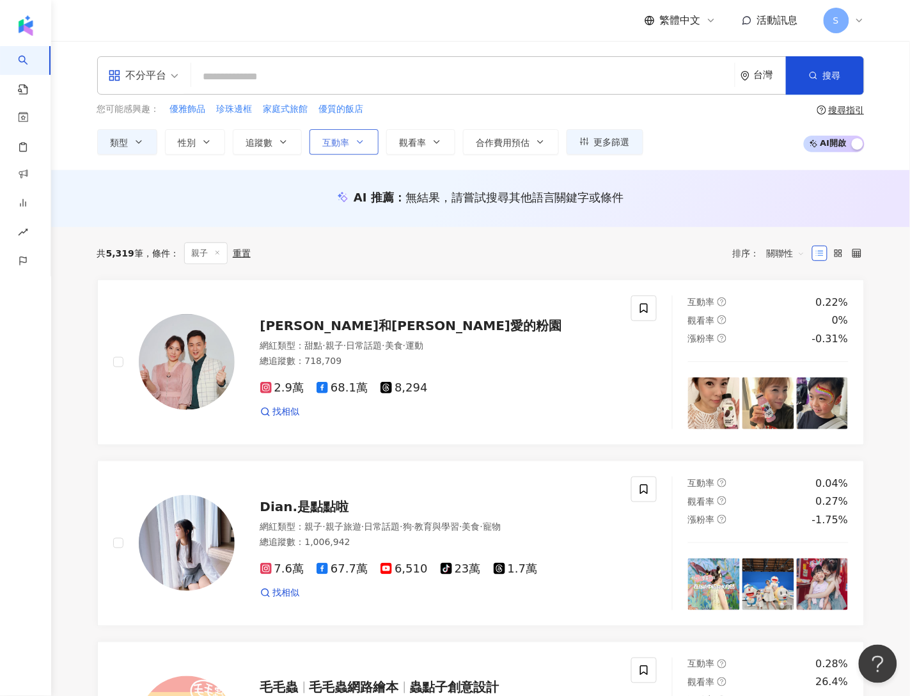
click at [339, 141] on span "互動率" at bounding box center [336, 143] width 27 height 10
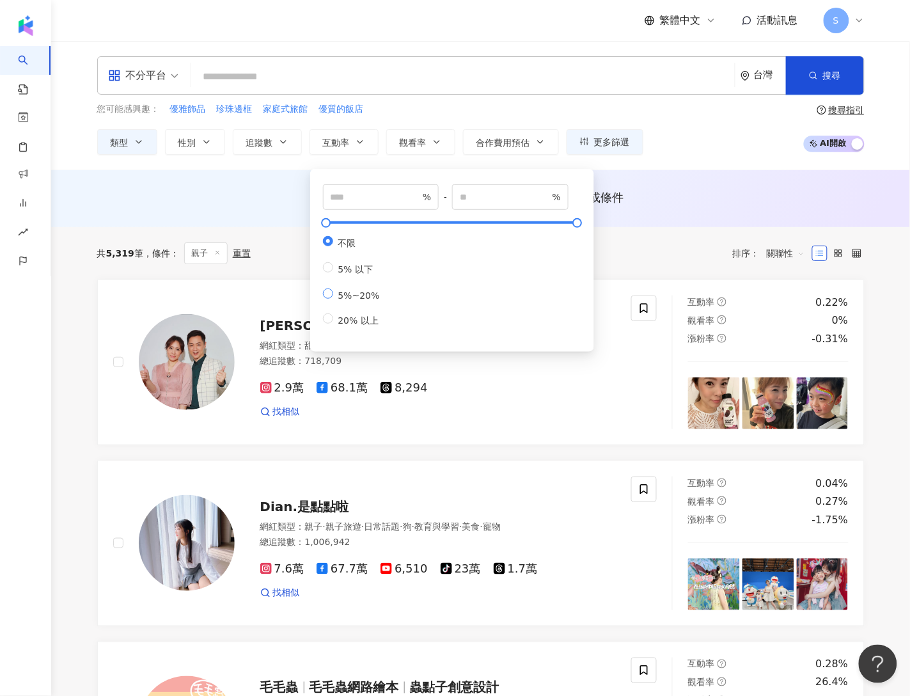
click at [353, 301] on span "5%~20%" at bounding box center [359, 295] width 52 height 10
type input "*"
type input "**"
click at [823, 75] on span "搜尋" at bounding box center [832, 75] width 18 height 10
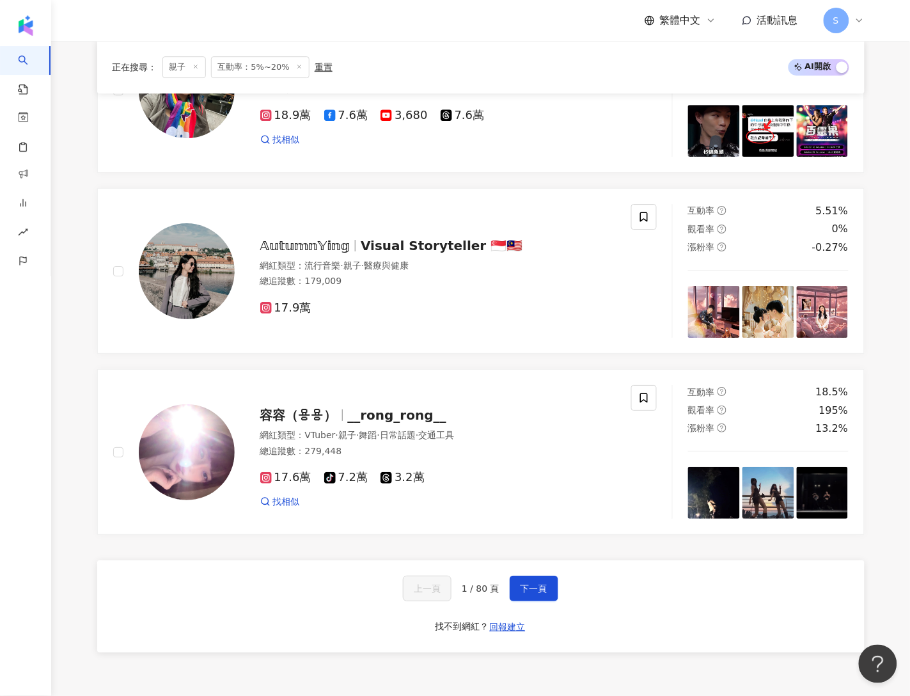
scroll to position [2158, 0]
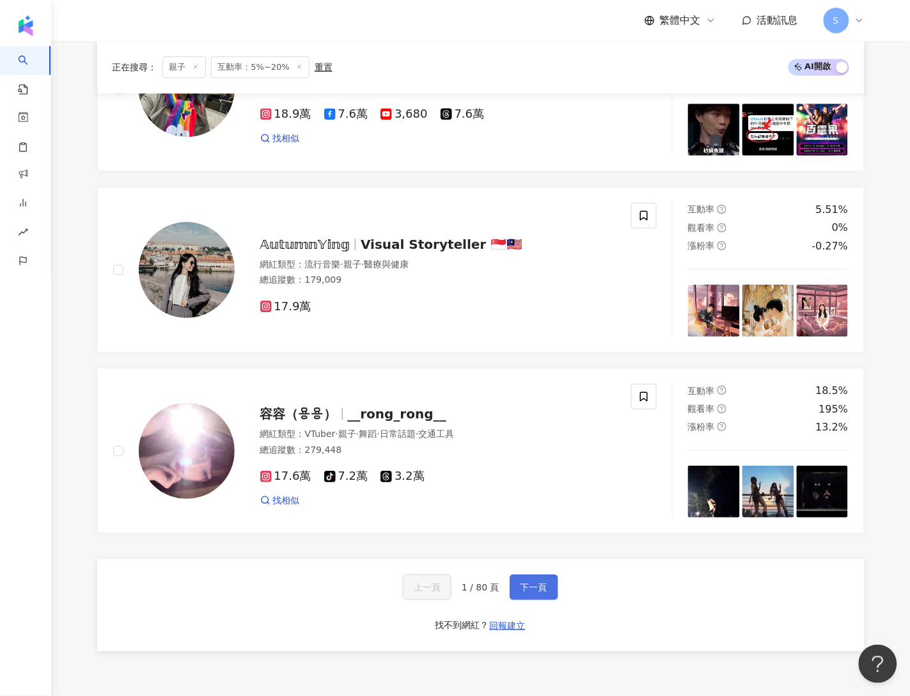
click at [531, 595] on button "下一頁" at bounding box center [534, 587] width 49 height 26
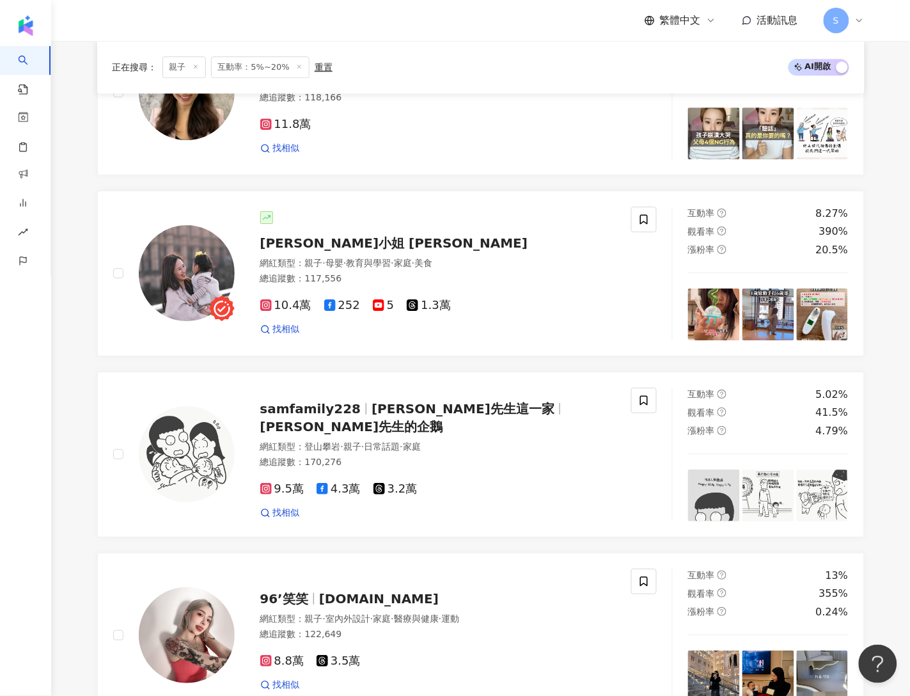
scroll to position [879, 0]
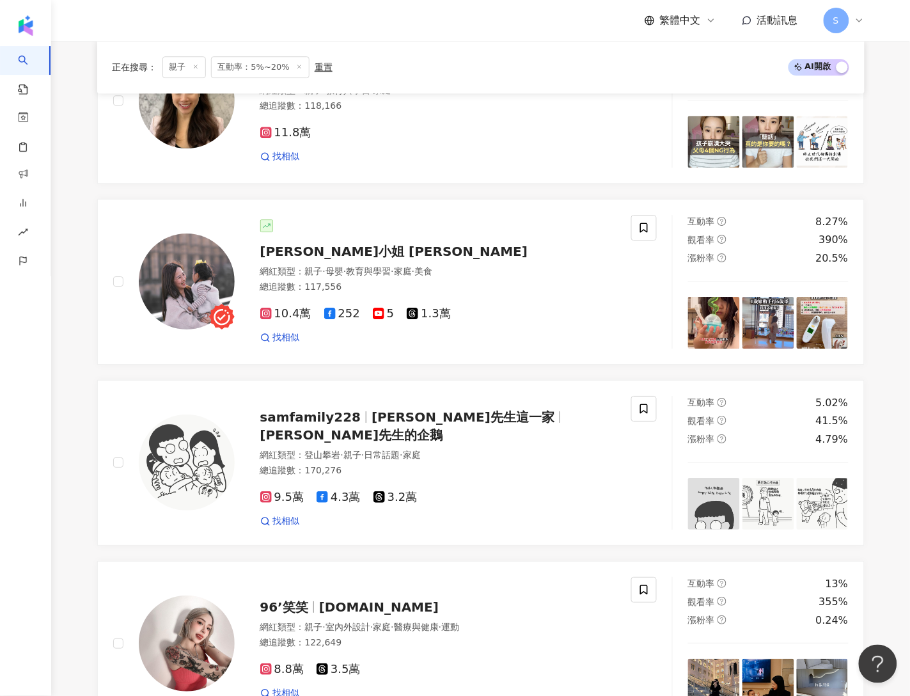
click at [548, 477] on div "總追蹤數 ： 170,276" at bounding box center [438, 470] width 356 height 13
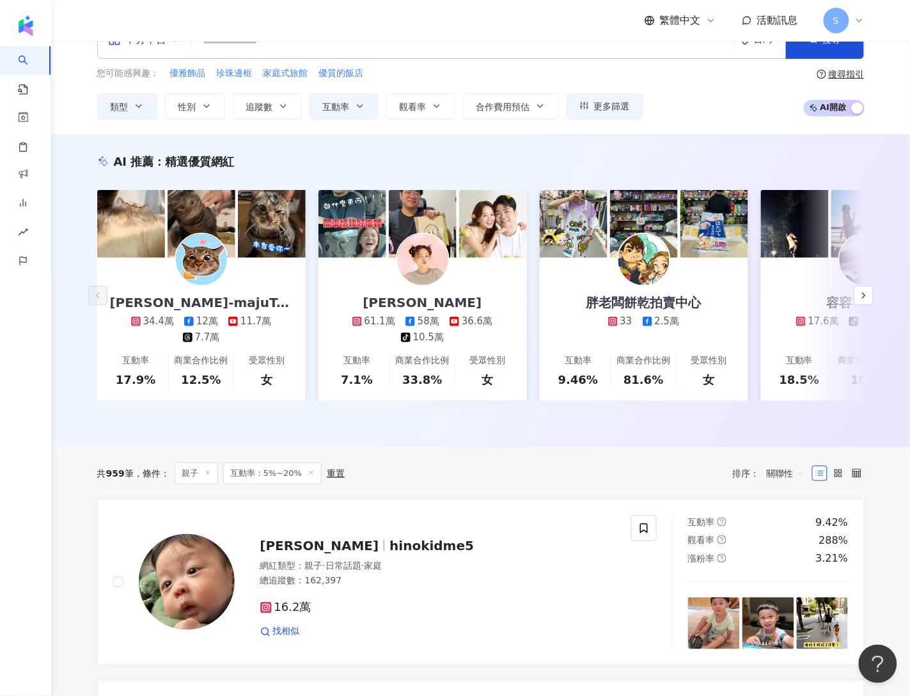
scroll to position [0, 0]
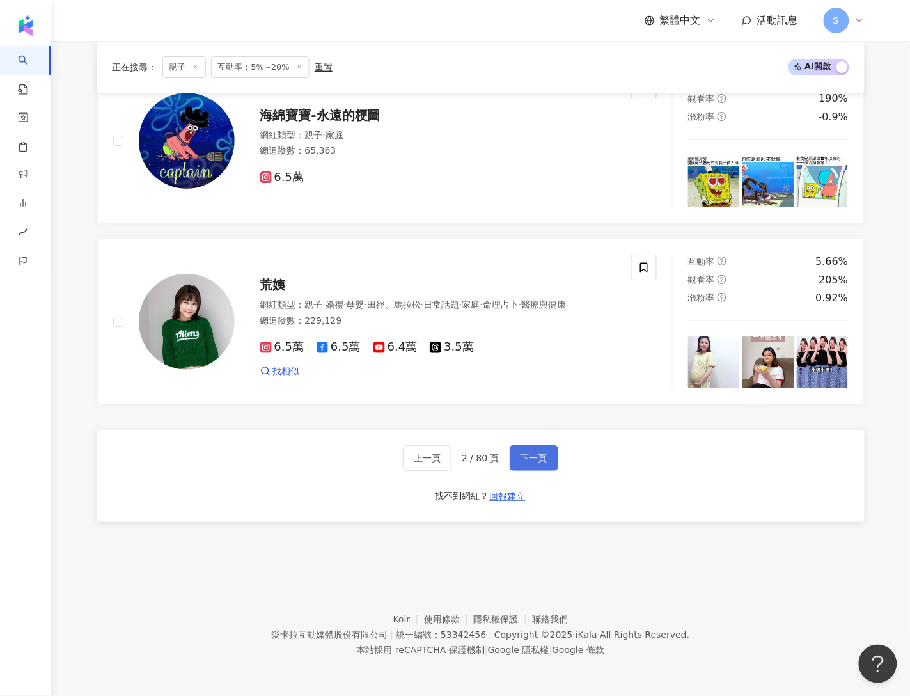
click at [522, 453] on span "下一頁" at bounding box center [534, 458] width 27 height 10
